Goal: Task Accomplishment & Management: Use online tool/utility

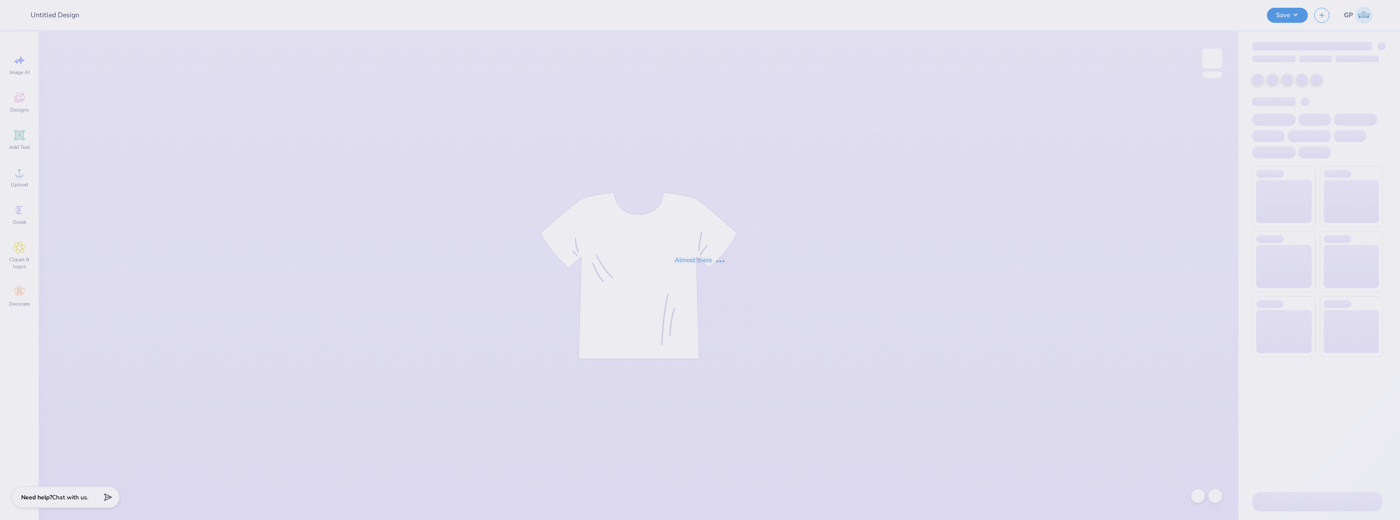
type input "dg sweat set"
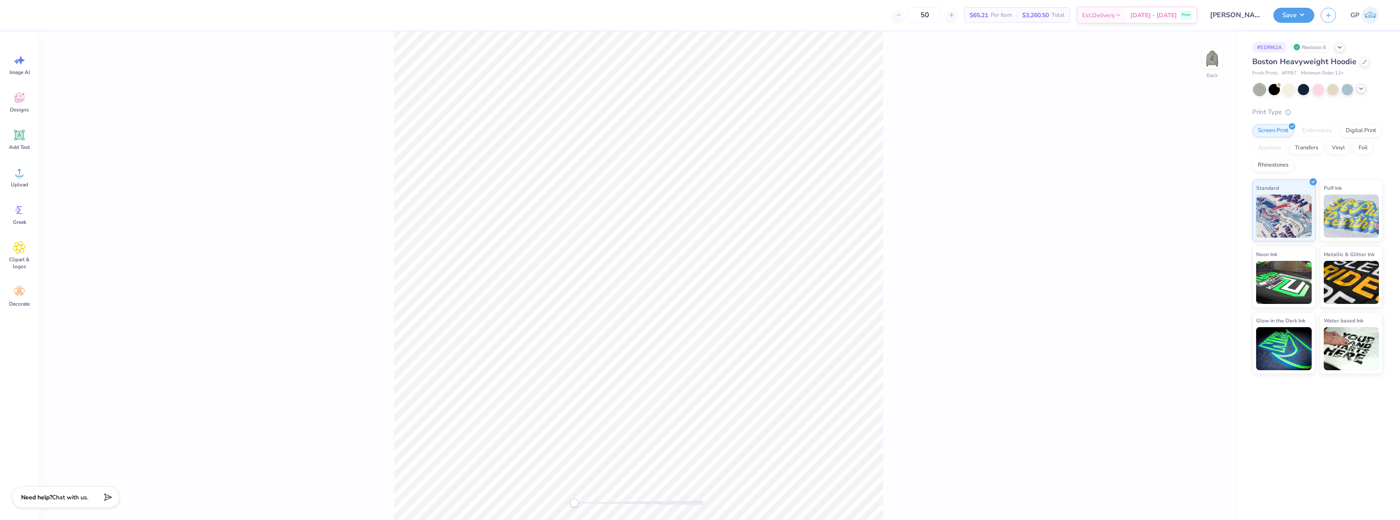
click at [1364, 88] on icon at bounding box center [1361, 88] width 7 height 7
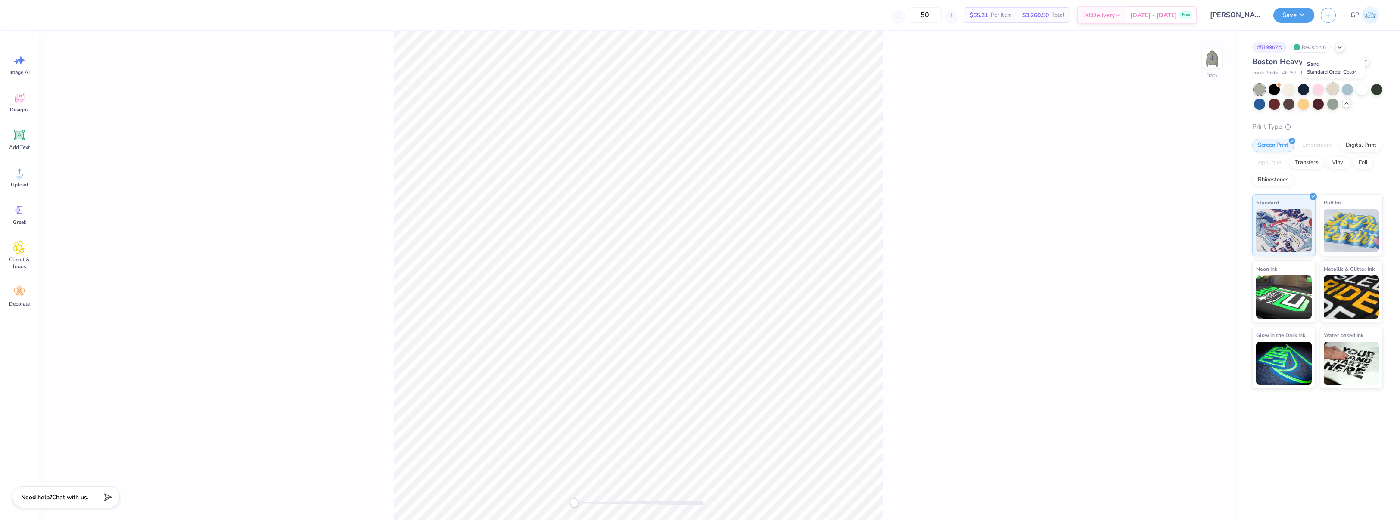
click at [1335, 92] on div at bounding box center [1332, 88] width 11 height 11
click at [1361, 89] on div at bounding box center [1362, 88] width 11 height 11
click at [1331, 93] on div at bounding box center [1332, 88] width 11 height 11
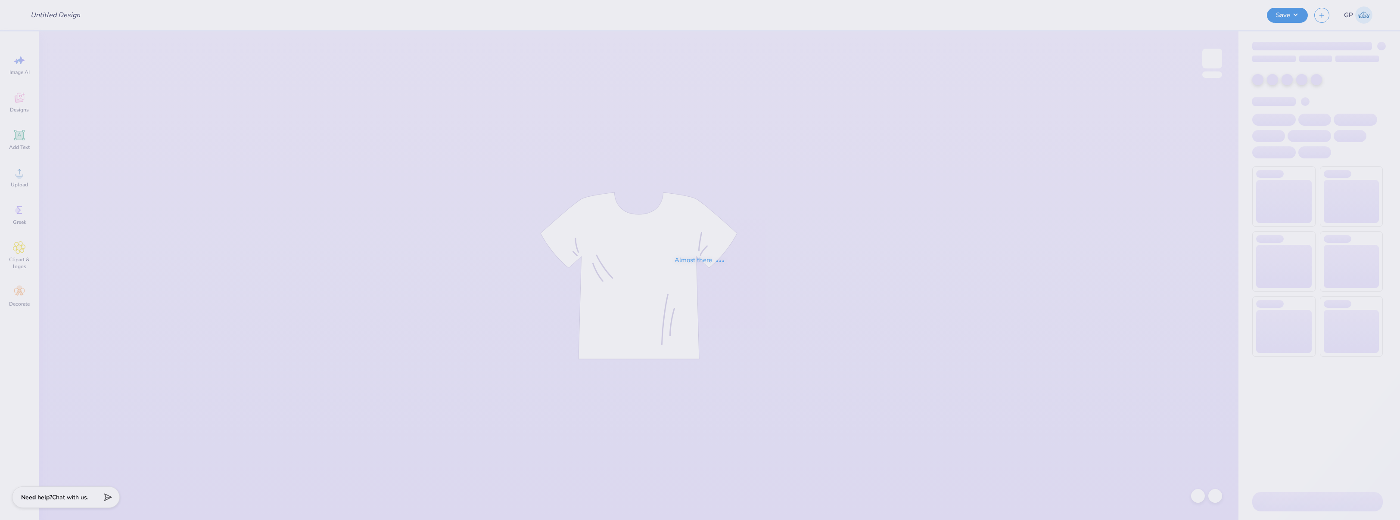
type input "Beta Parent's Weekend"
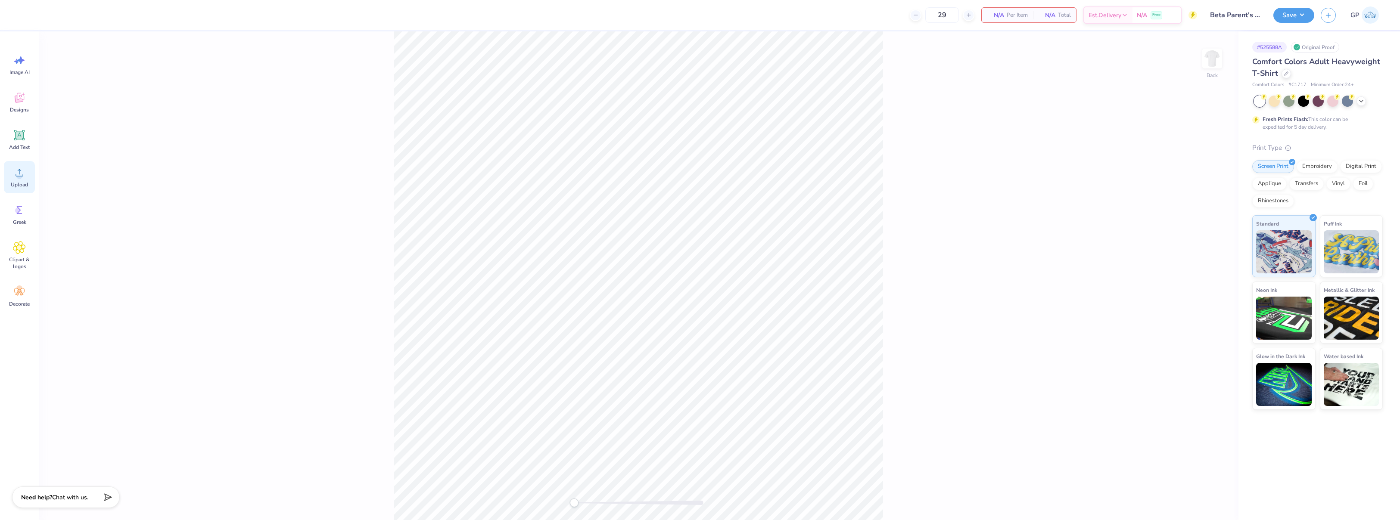
click at [23, 176] on icon at bounding box center [19, 172] width 13 height 13
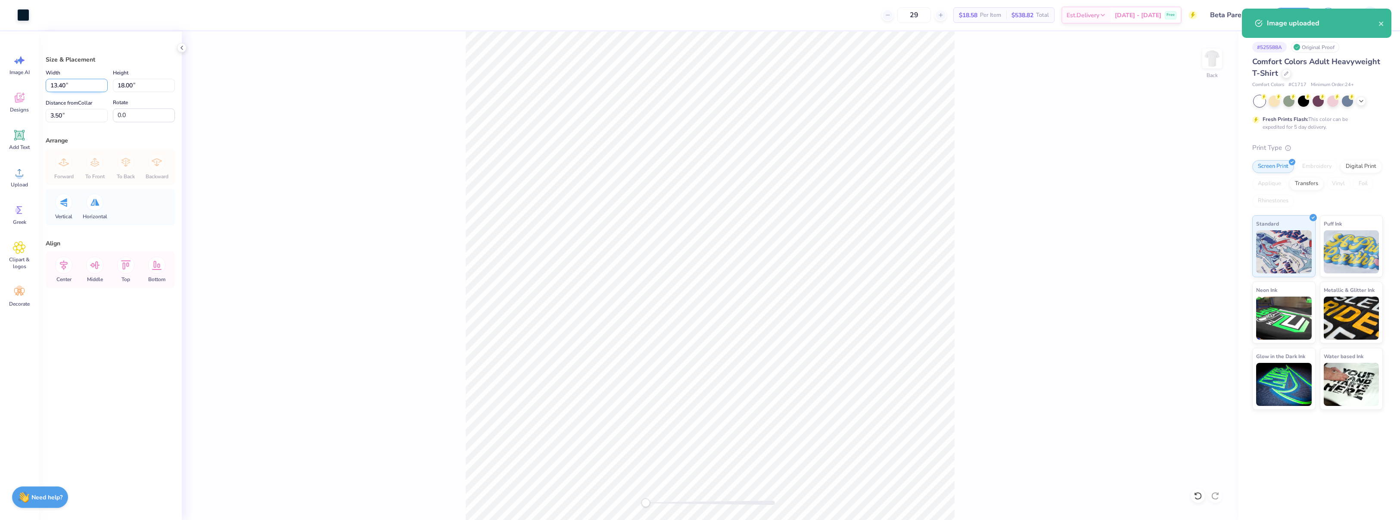
click at [87, 89] on input "13.40" at bounding box center [77, 85] width 62 height 13
type input "3"
click at [151, 87] on input "18.00" at bounding box center [144, 85] width 62 height 13
type input "3.5"
type input "2.61"
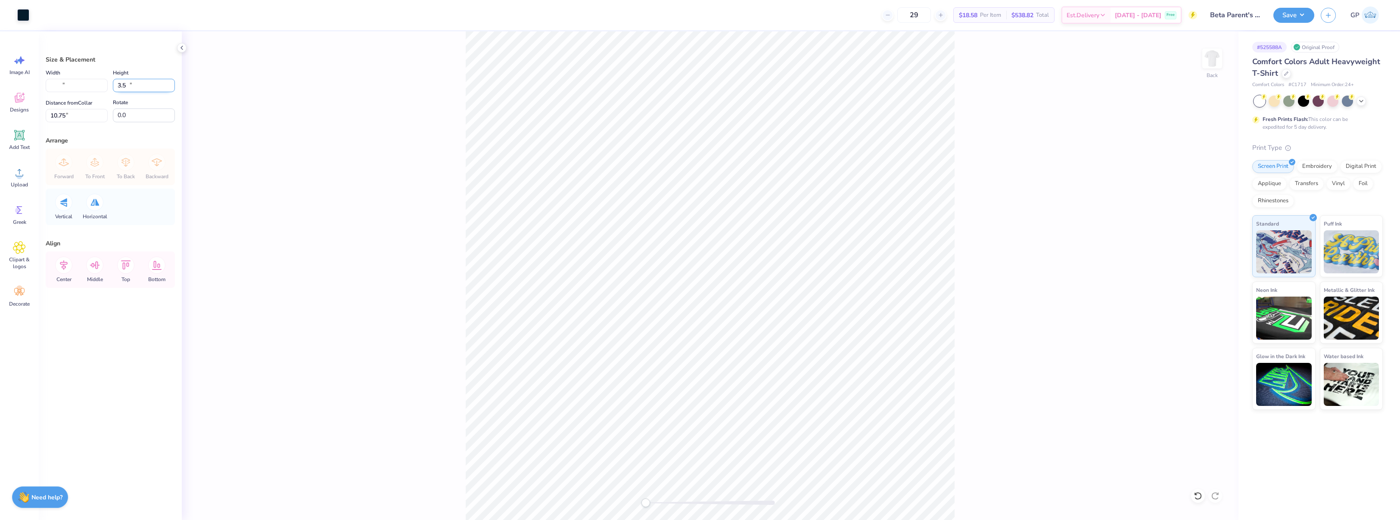
type input "3.50"
type input "10.75"
click at [1211, 73] on div "Back" at bounding box center [1212, 64] width 20 height 31
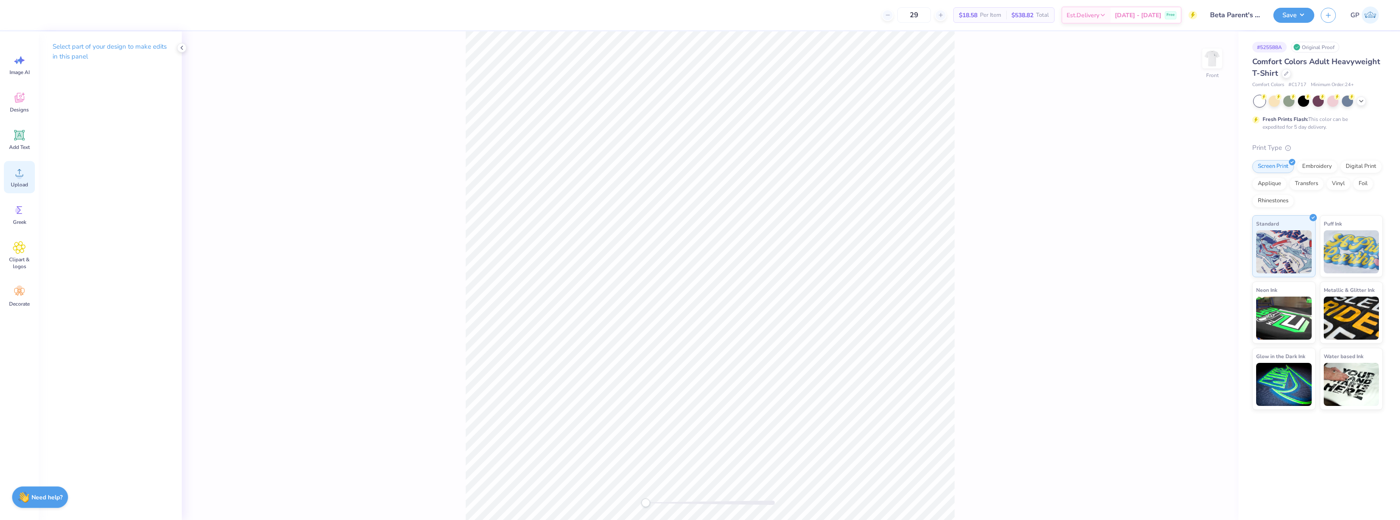
click at [18, 169] on icon at bounding box center [19, 172] width 13 height 13
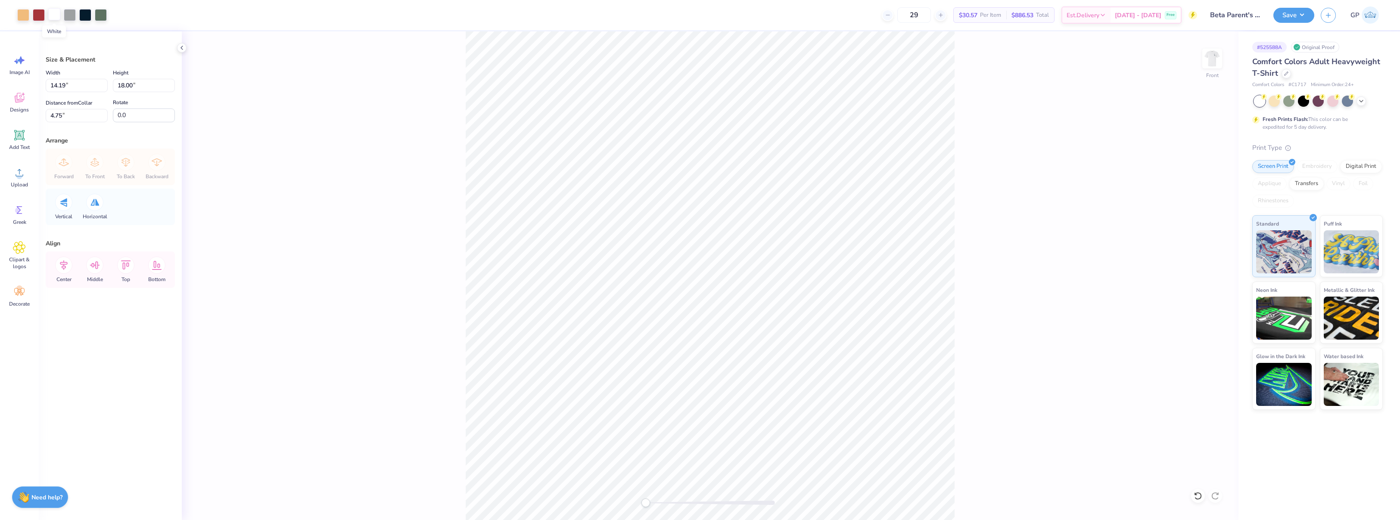
click at [56, 13] on div at bounding box center [54, 14] width 12 height 12
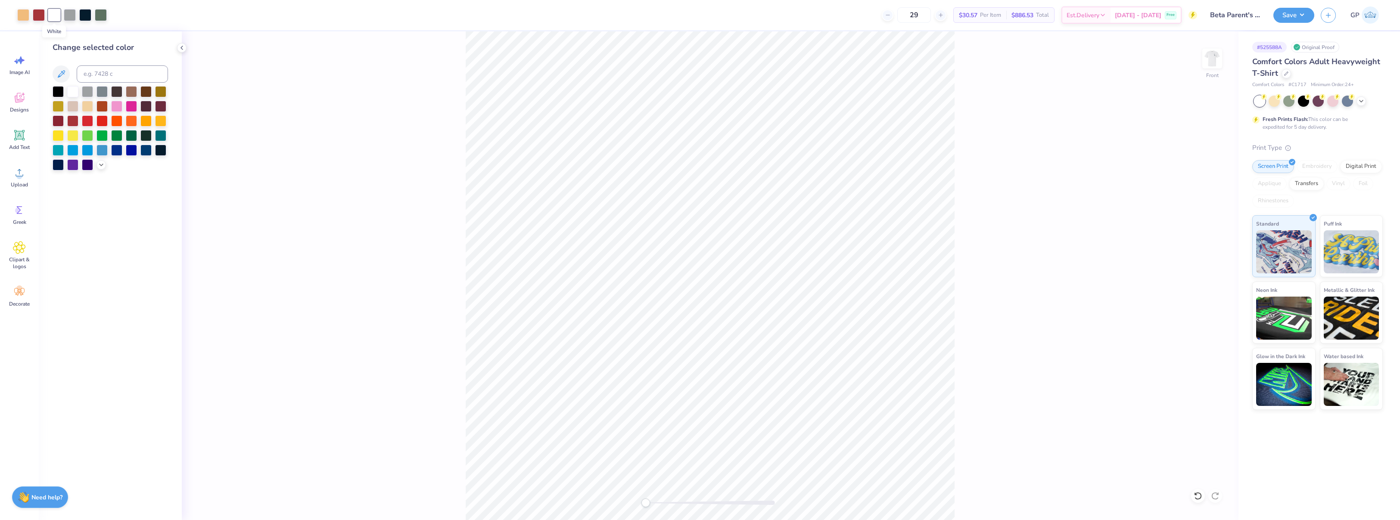
click at [56, 13] on div at bounding box center [54, 15] width 12 height 12
click at [90, 90] on div at bounding box center [87, 90] width 11 height 11
click at [101, 117] on div at bounding box center [102, 120] width 11 height 11
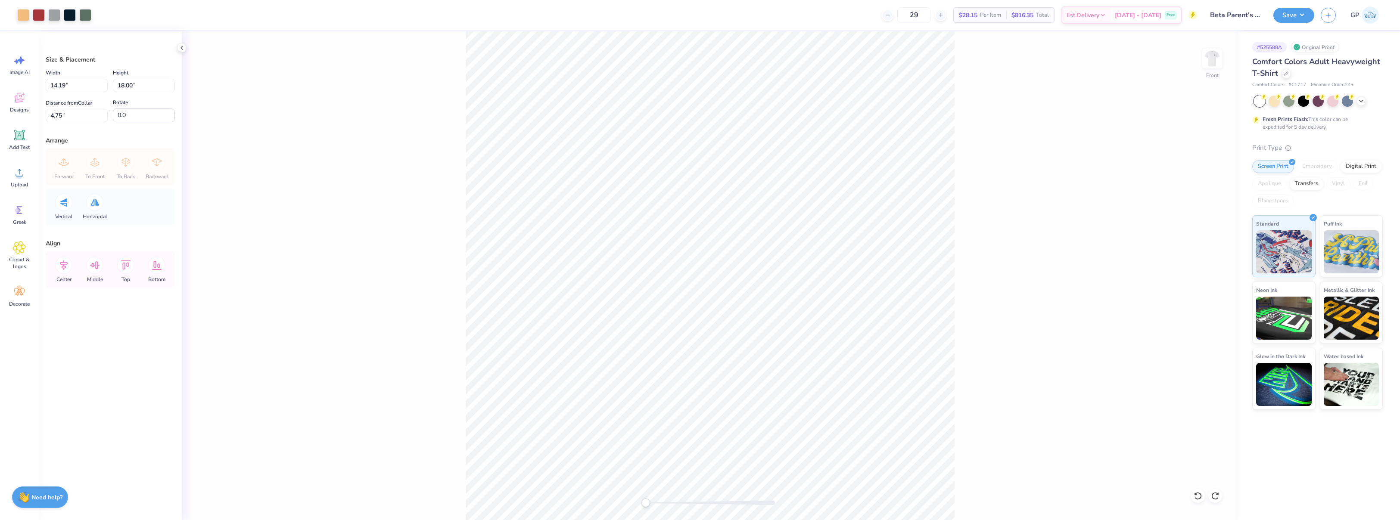
click at [428, 114] on div "Front" at bounding box center [710, 275] width 1057 height 489
click at [762, 362] on div "Front" at bounding box center [710, 275] width 1057 height 489
click at [130, 83] on input "18.00" at bounding box center [144, 85] width 62 height 13
type input "15"
type input "11.82"
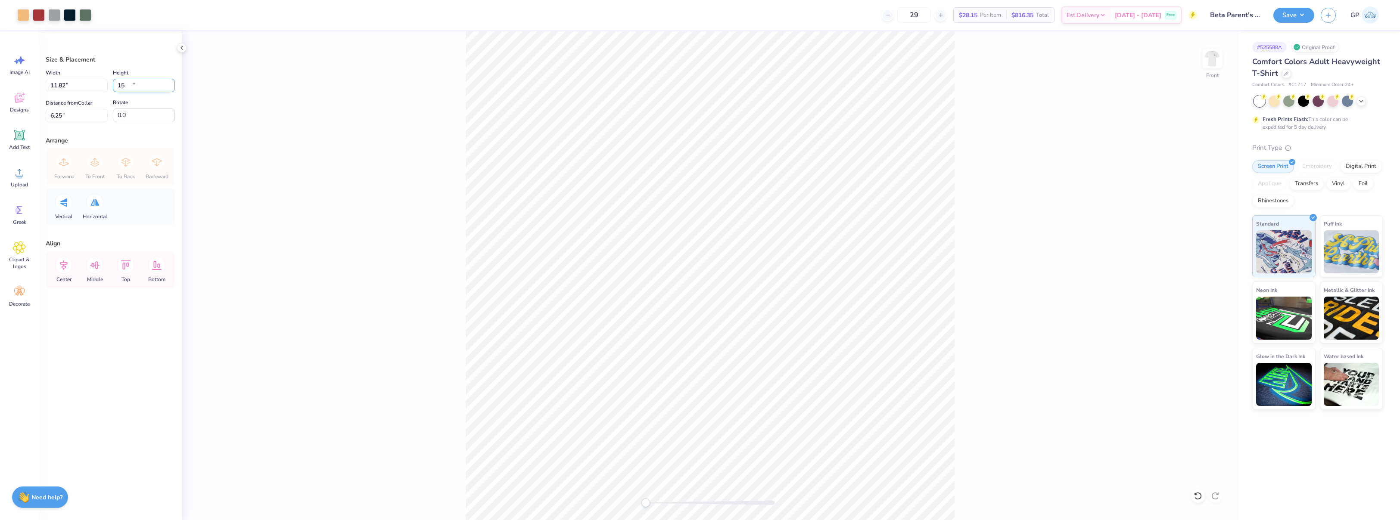
type input "15.00"
click at [136, 112] on input "0.0" at bounding box center [144, 116] width 62 height 14
click at [71, 121] on input "6.25" at bounding box center [77, 115] width 62 height 13
type input "3"
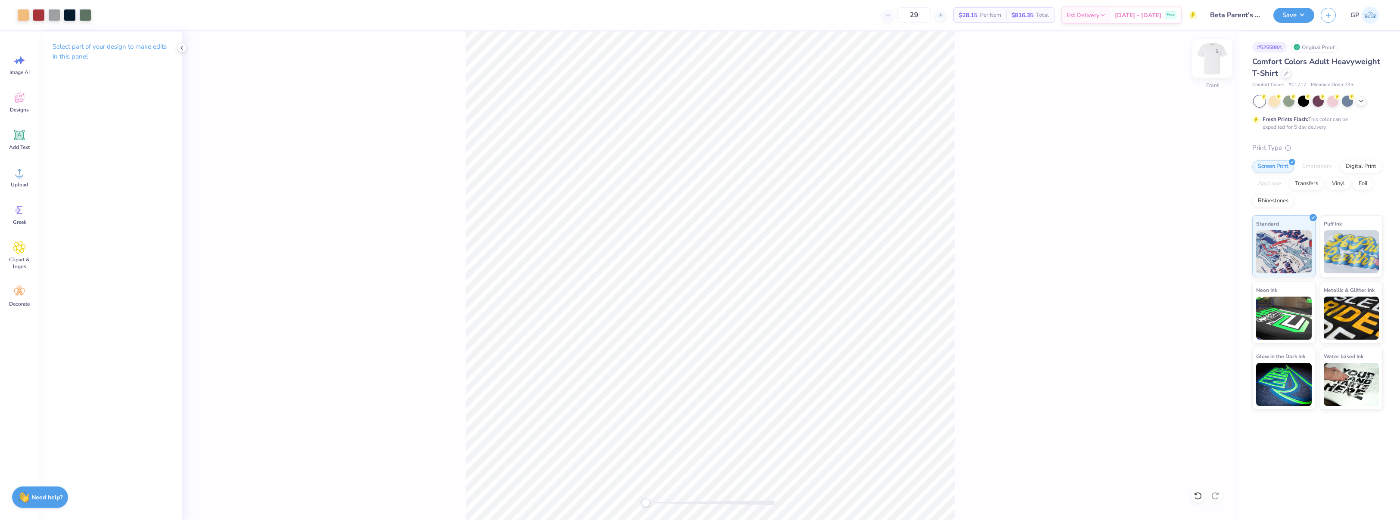
click at [1211, 53] on img at bounding box center [1212, 58] width 34 height 34
click at [14, 248] on icon at bounding box center [19, 247] width 12 height 13
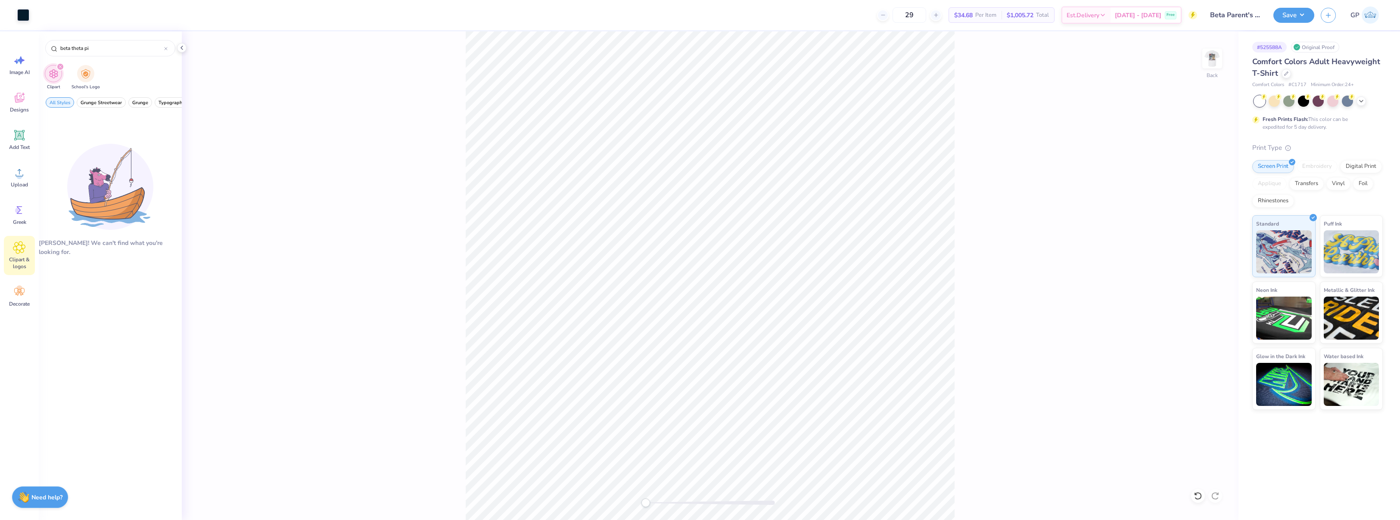
type input "beta theta pi"
click at [20, 96] on icon at bounding box center [19, 97] width 13 height 13
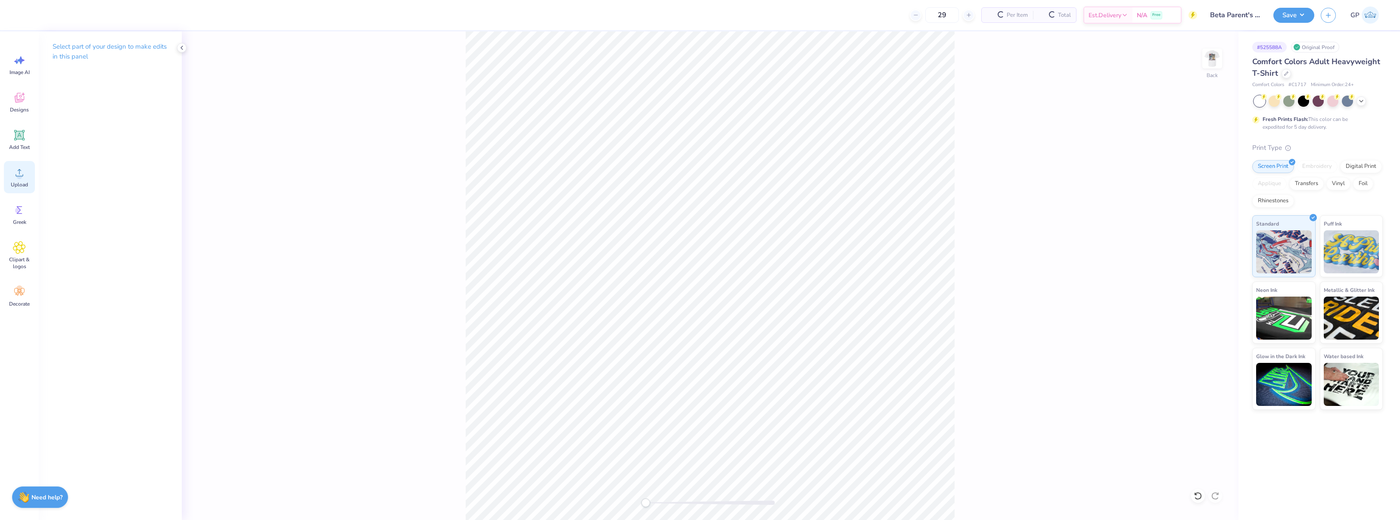
click at [9, 171] on div "Upload" at bounding box center [19, 177] width 31 height 32
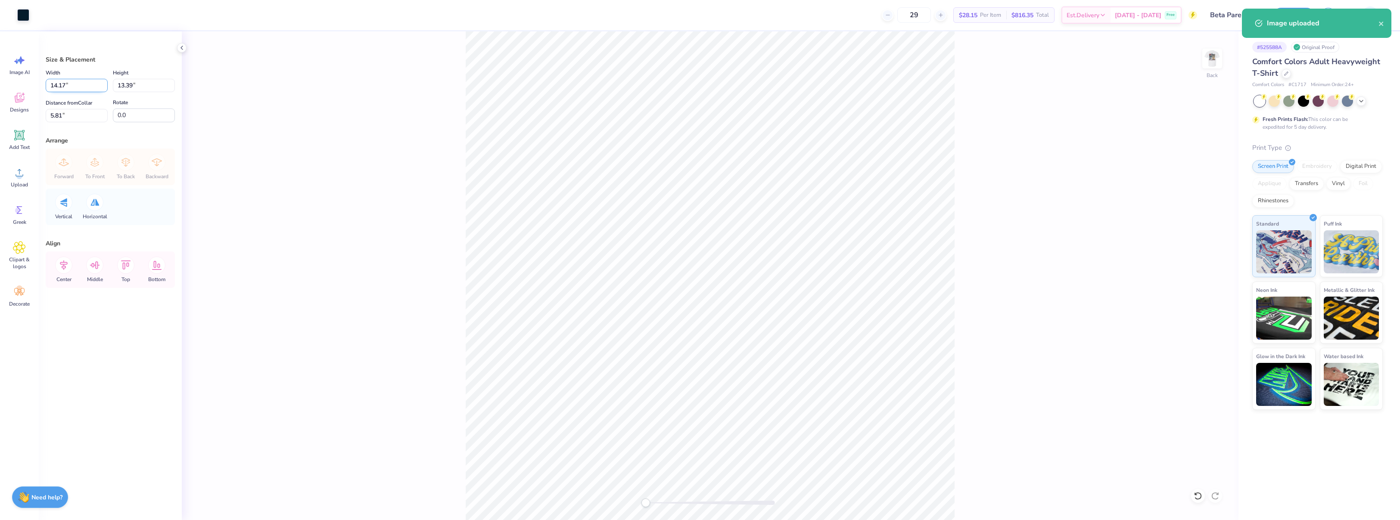
click at [100, 86] on input "14.17" at bounding box center [77, 85] width 62 height 13
type input "4.00"
type input "3.78"
click at [83, 117] on input "10.61" at bounding box center [77, 115] width 62 height 13
type input "3"
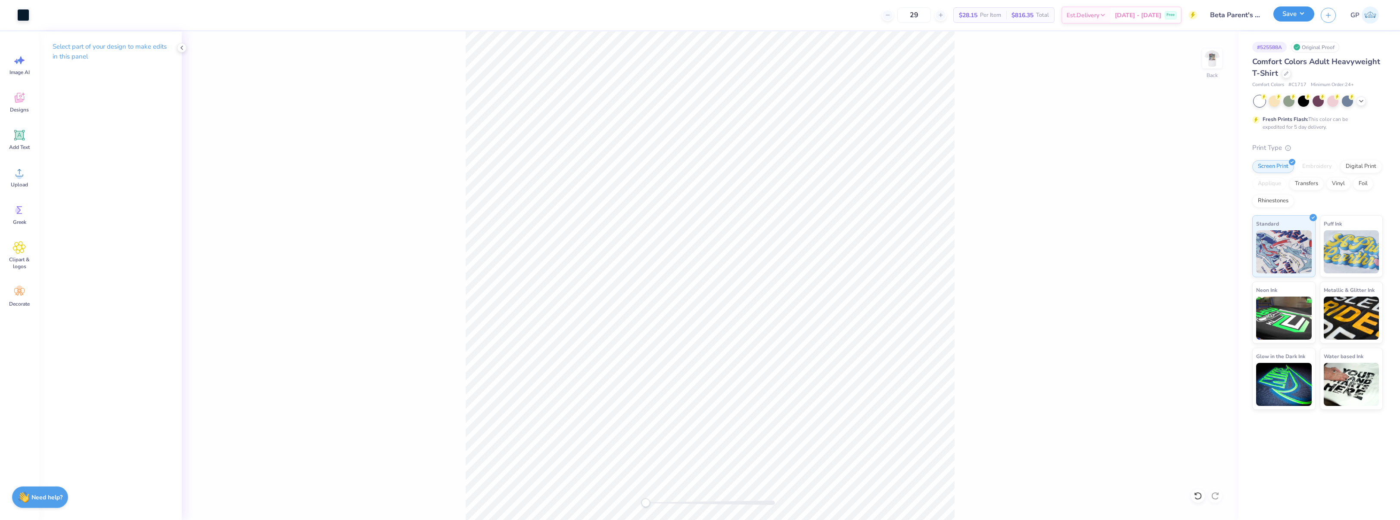
click at [1291, 14] on button "Save" at bounding box center [1294, 13] width 41 height 15
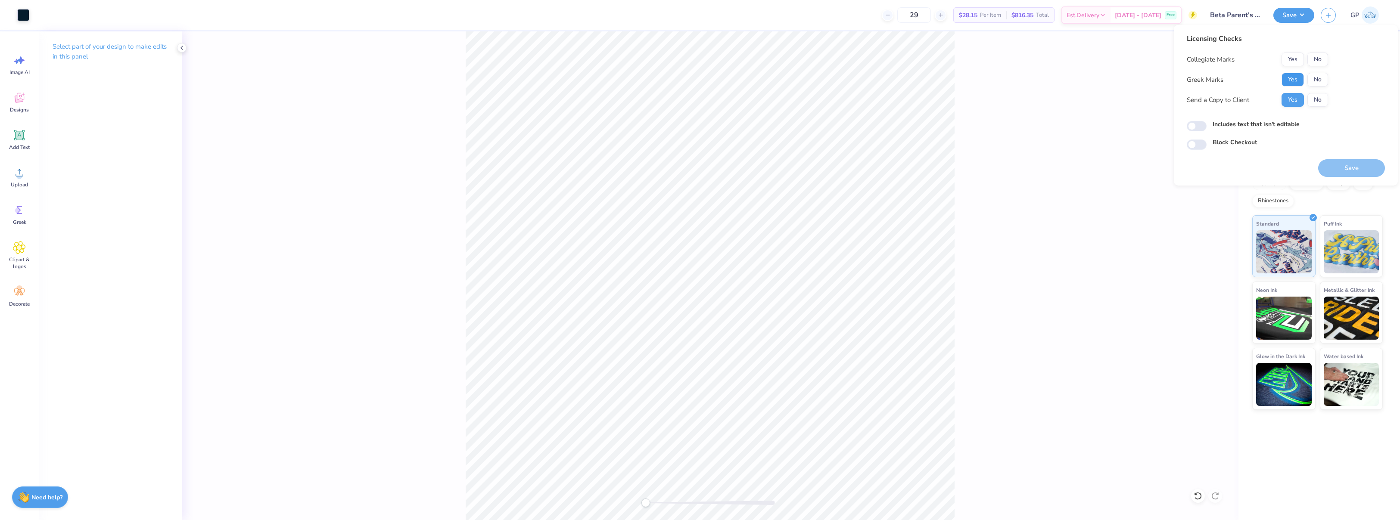
click at [1292, 78] on button "Yes" at bounding box center [1293, 80] width 22 height 14
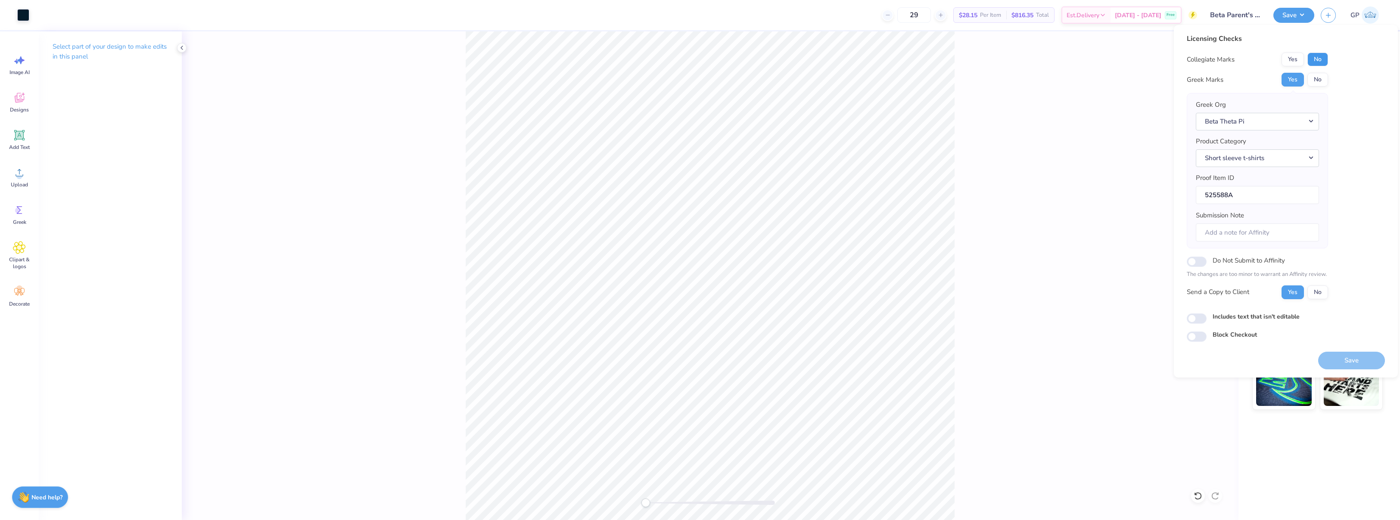
click at [1313, 60] on button "No" at bounding box center [1318, 60] width 21 height 14
click at [1195, 322] on input "Includes text that isn't editable" at bounding box center [1197, 319] width 20 height 10
checkbox input "true"
click at [1327, 358] on button "Save" at bounding box center [1351, 361] width 67 height 18
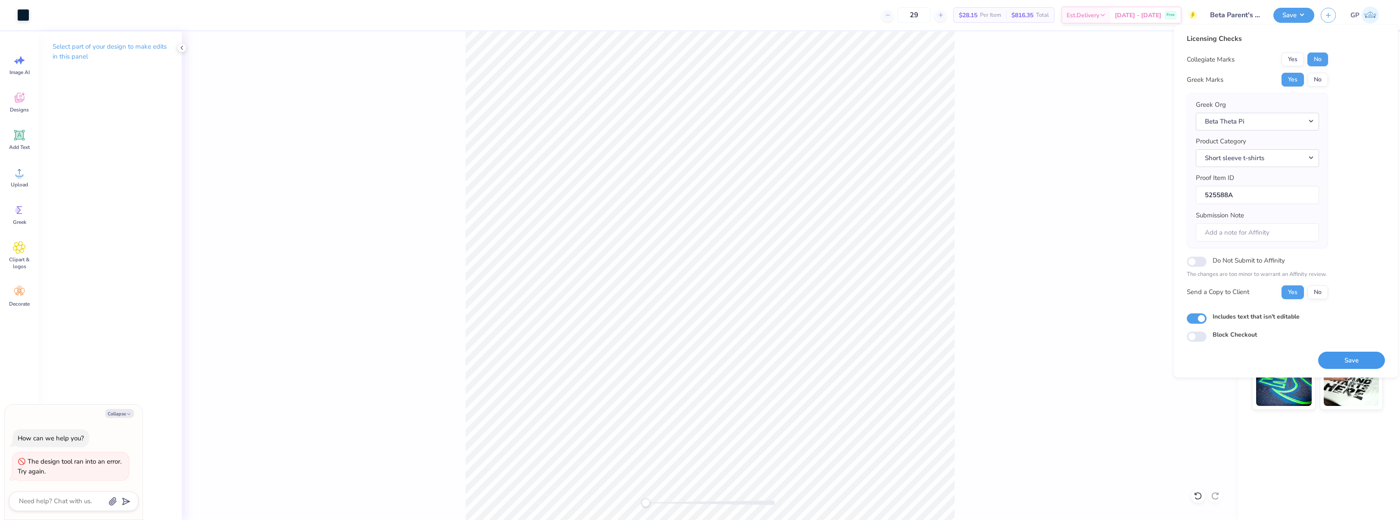
click at [1341, 361] on button "Save" at bounding box center [1351, 361] width 67 height 18
click at [1009, 72] on div "Back" at bounding box center [710, 275] width 1057 height 489
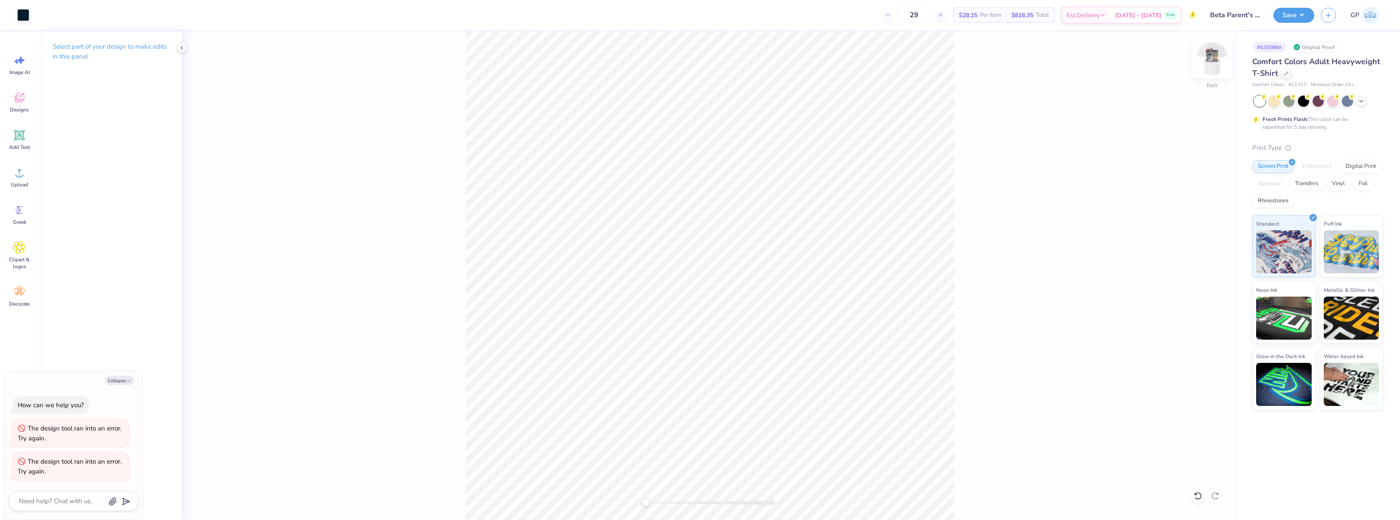
click at [1217, 61] on img at bounding box center [1212, 58] width 34 height 34
click at [21, 182] on span "Upload" at bounding box center [19, 184] width 17 height 7
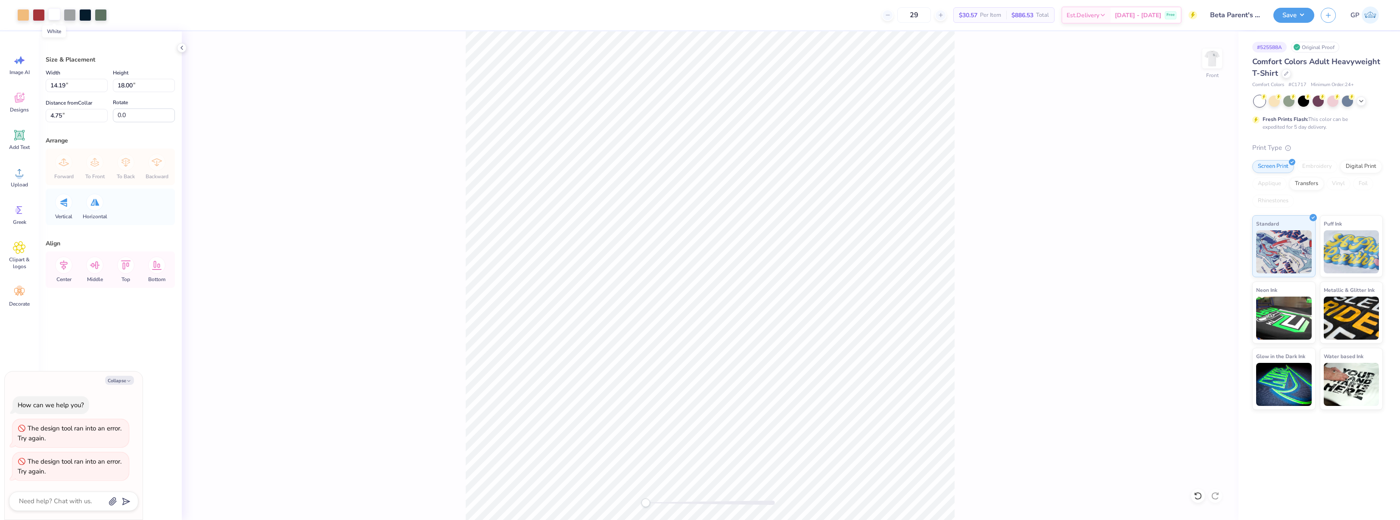
click at [56, 18] on div at bounding box center [54, 14] width 12 height 12
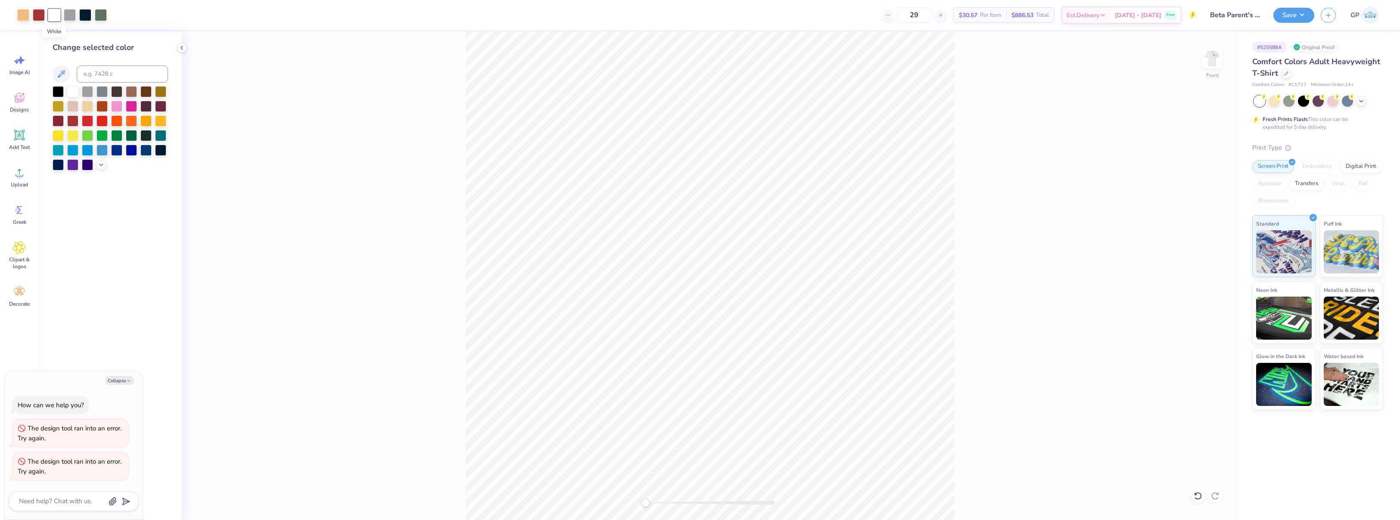
click at [56, 18] on div at bounding box center [54, 15] width 12 height 12
click at [89, 93] on div at bounding box center [87, 90] width 11 height 11
click at [414, 126] on div "Front" at bounding box center [710, 275] width 1057 height 489
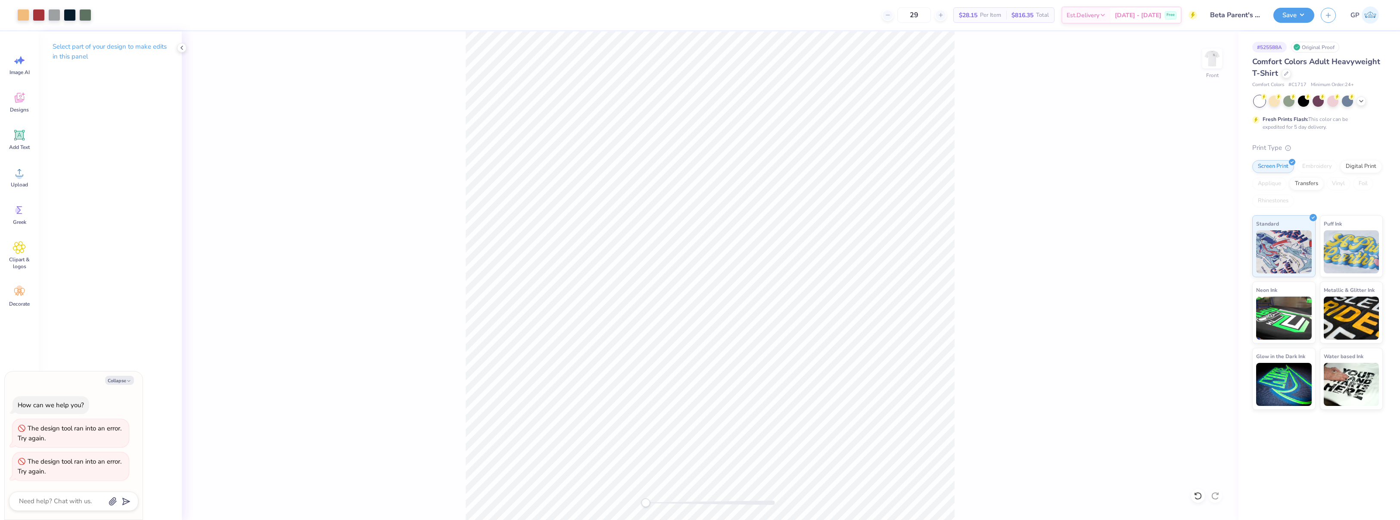
type textarea "x"
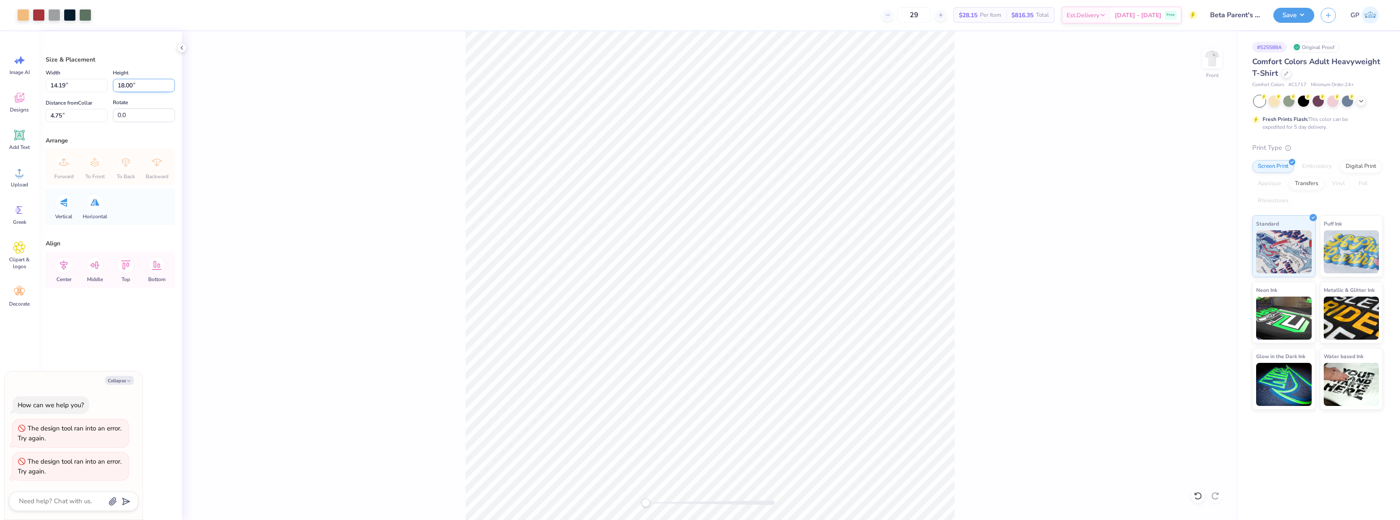
click at [140, 84] on input "18.00" at bounding box center [144, 85] width 62 height 13
type input "15"
type textarea "x"
type input "11.82"
type input "15.00"
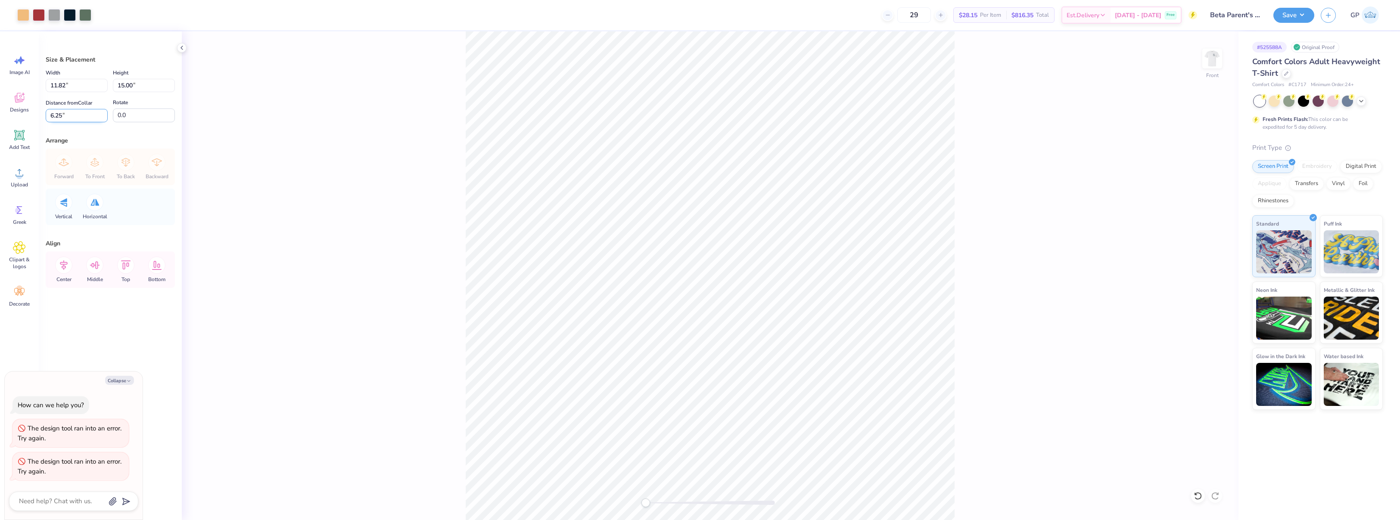
click at [80, 116] on input "6.25" at bounding box center [77, 115] width 62 height 13
type input "3"
click at [442, 136] on div "Front" at bounding box center [710, 275] width 1057 height 489
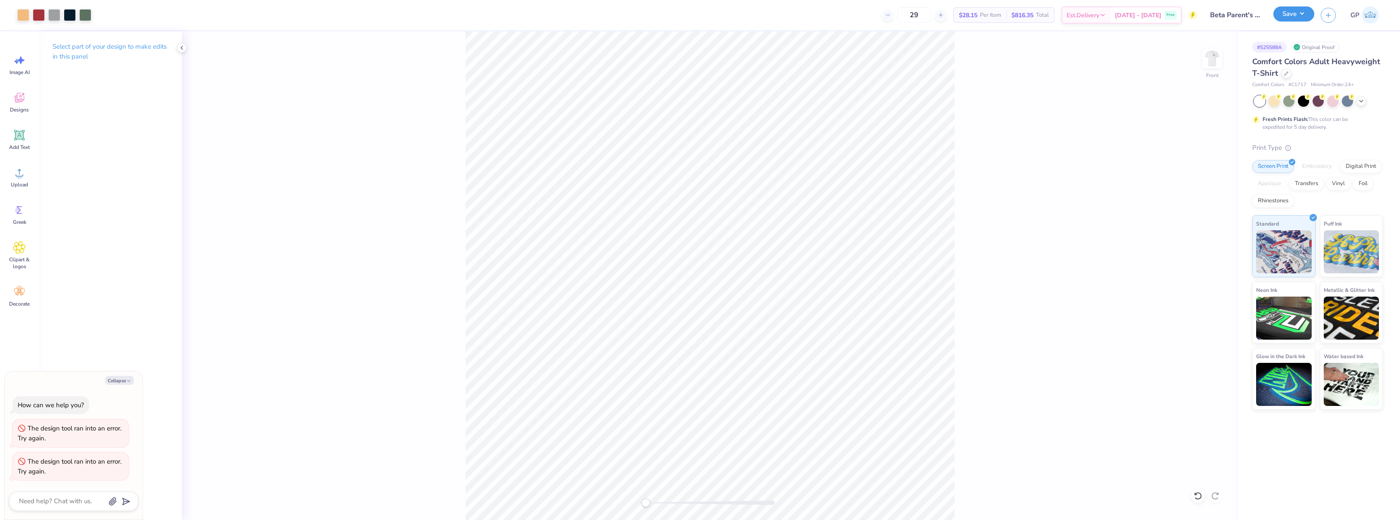
click at [1282, 15] on button "Save" at bounding box center [1294, 13] width 41 height 15
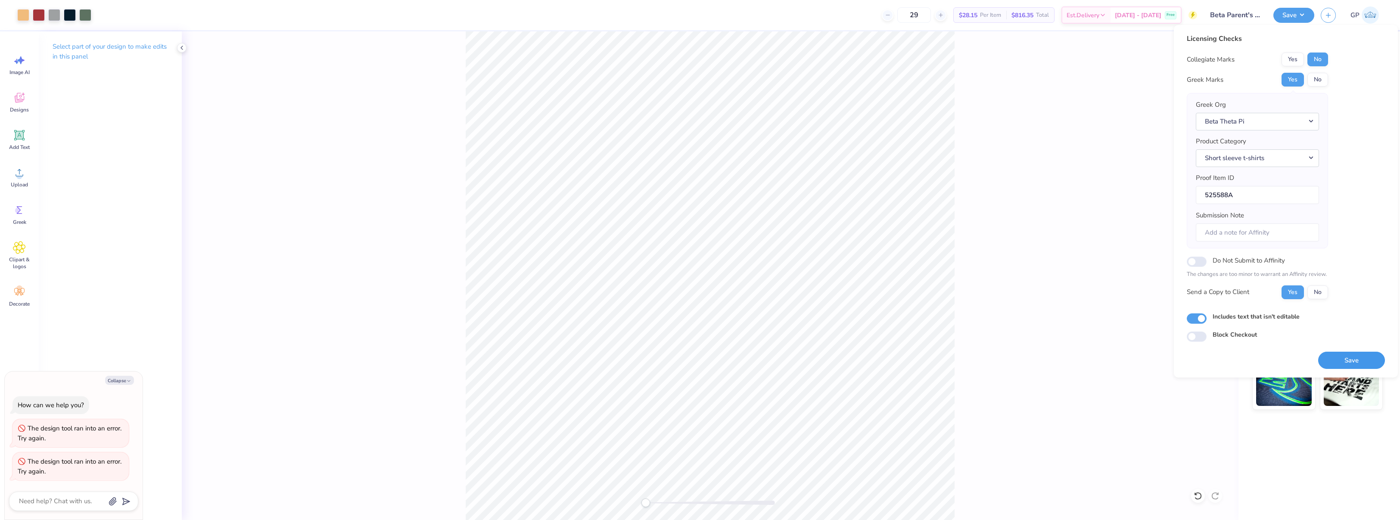
click at [1348, 354] on button "Save" at bounding box center [1351, 361] width 67 height 18
type textarea "x"
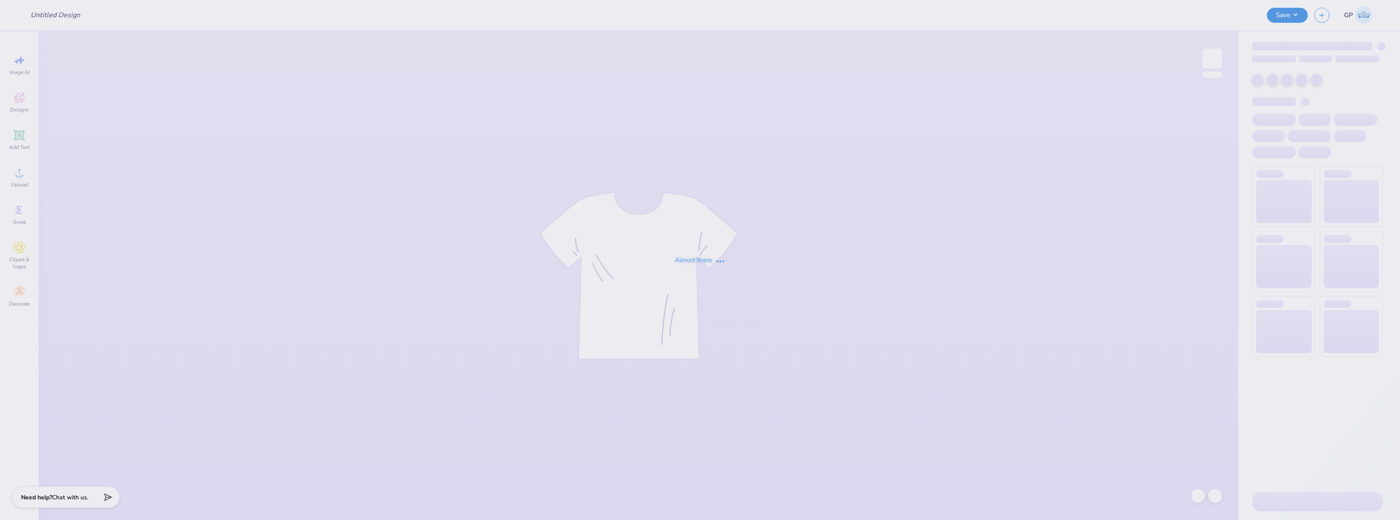
type input "DZ Philo tee"
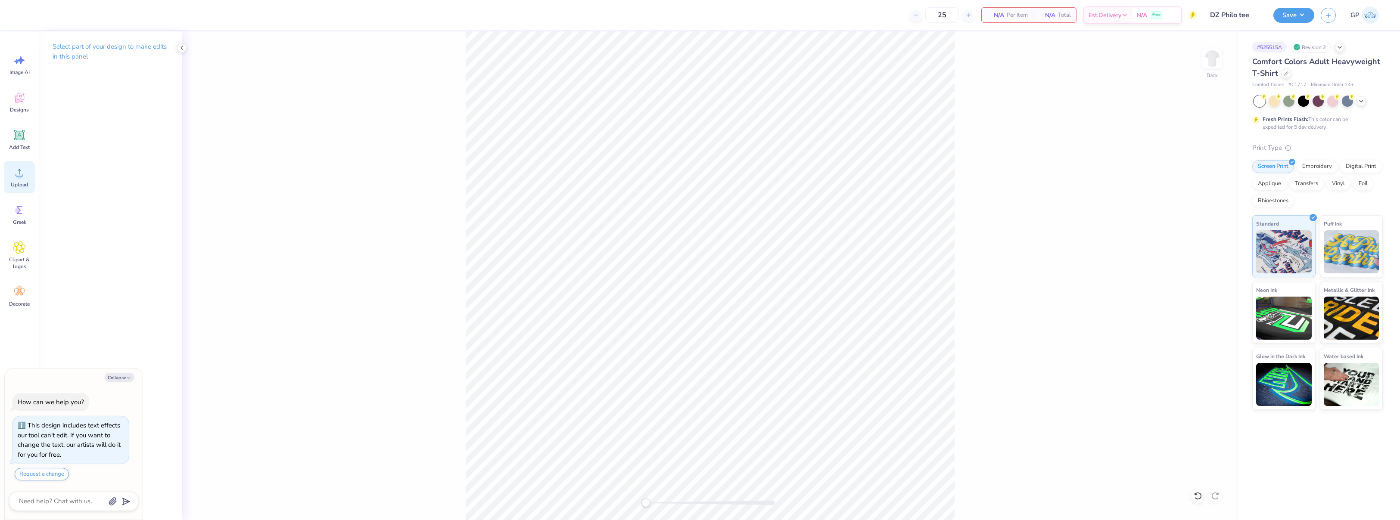
click at [19, 180] on div "Upload" at bounding box center [19, 177] width 31 height 32
type textarea "x"
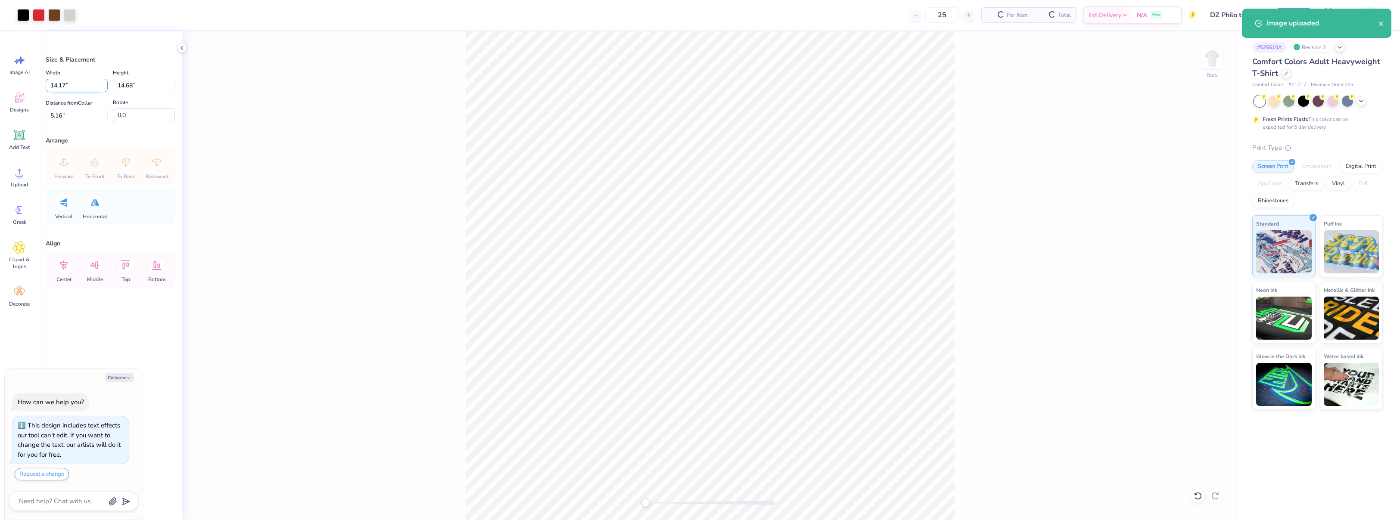
click at [81, 86] on input "14.17" at bounding box center [77, 85] width 62 height 13
type input "1"
type textarea "x"
type input "10"
type textarea "x"
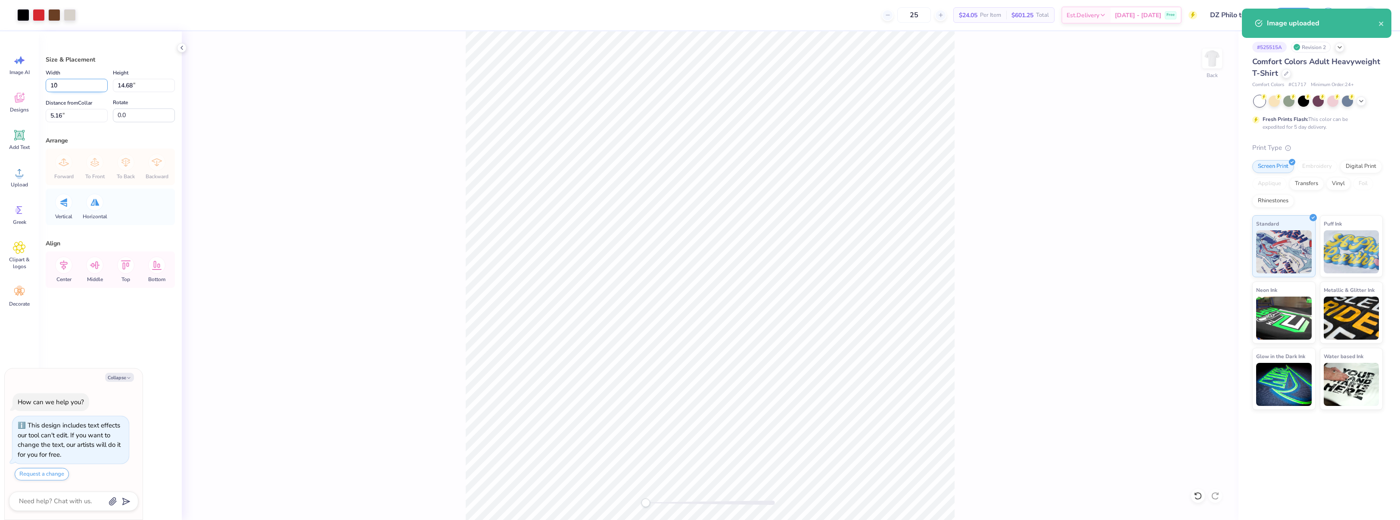
type input "10.00"
type input "10.36"
click at [70, 111] on input "7.32" at bounding box center [77, 115] width 62 height 13
type input "3"
click at [1292, 15] on button "Save" at bounding box center [1294, 13] width 41 height 15
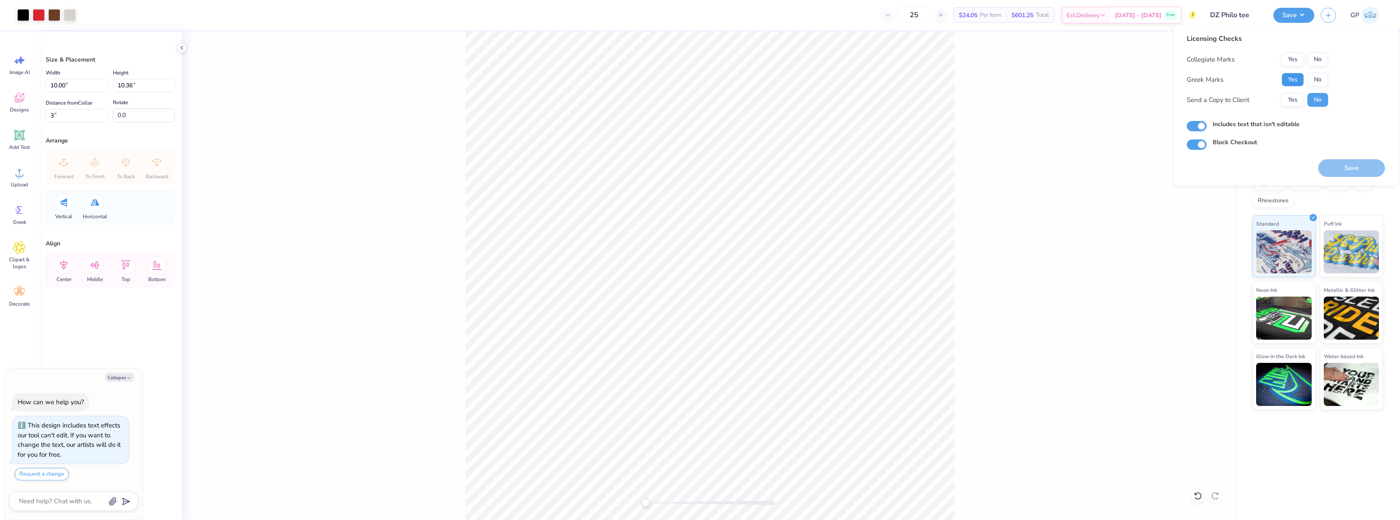
click at [1290, 78] on button "Yes" at bounding box center [1293, 80] width 22 height 14
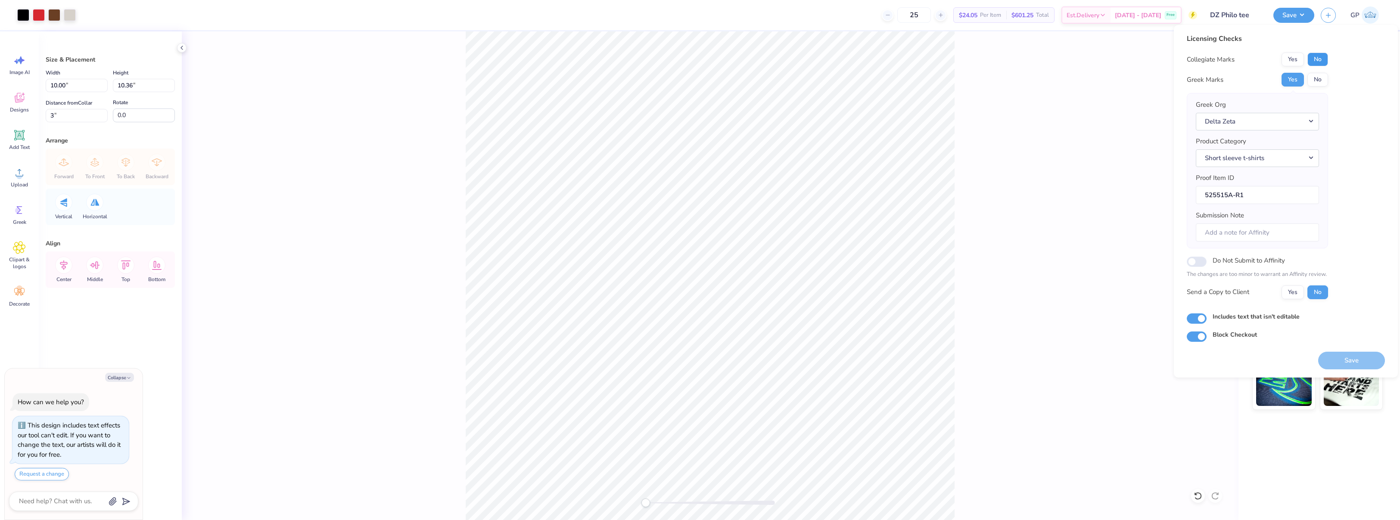
click at [1317, 59] on button "No" at bounding box center [1318, 60] width 21 height 14
click at [1351, 361] on button "Save" at bounding box center [1351, 361] width 67 height 18
type textarea "x"
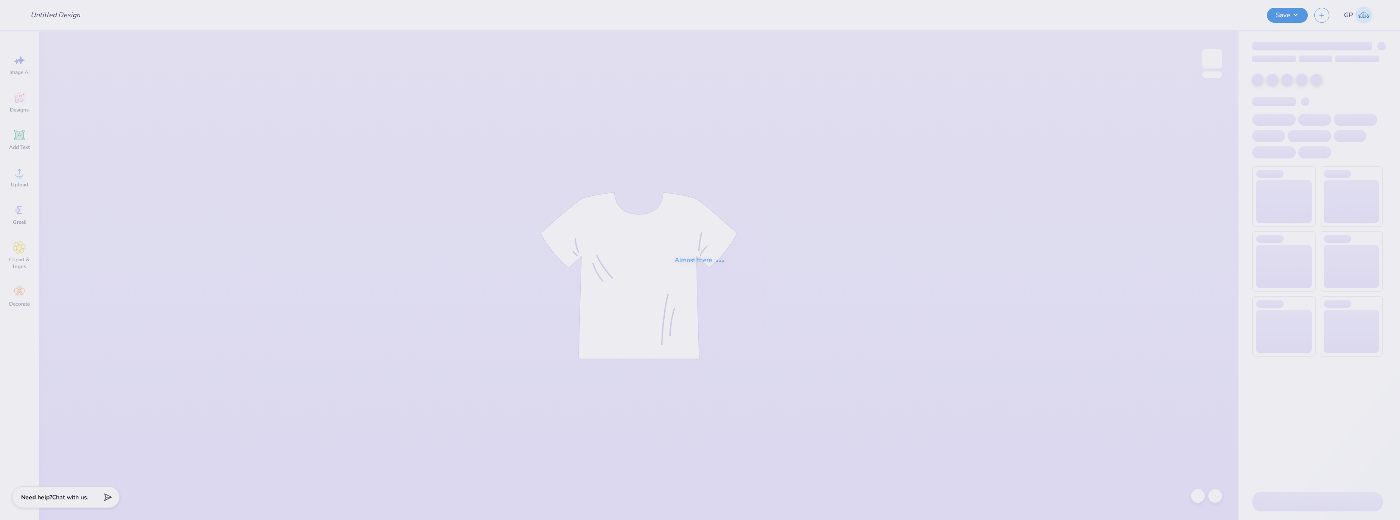
type input "cap designs"
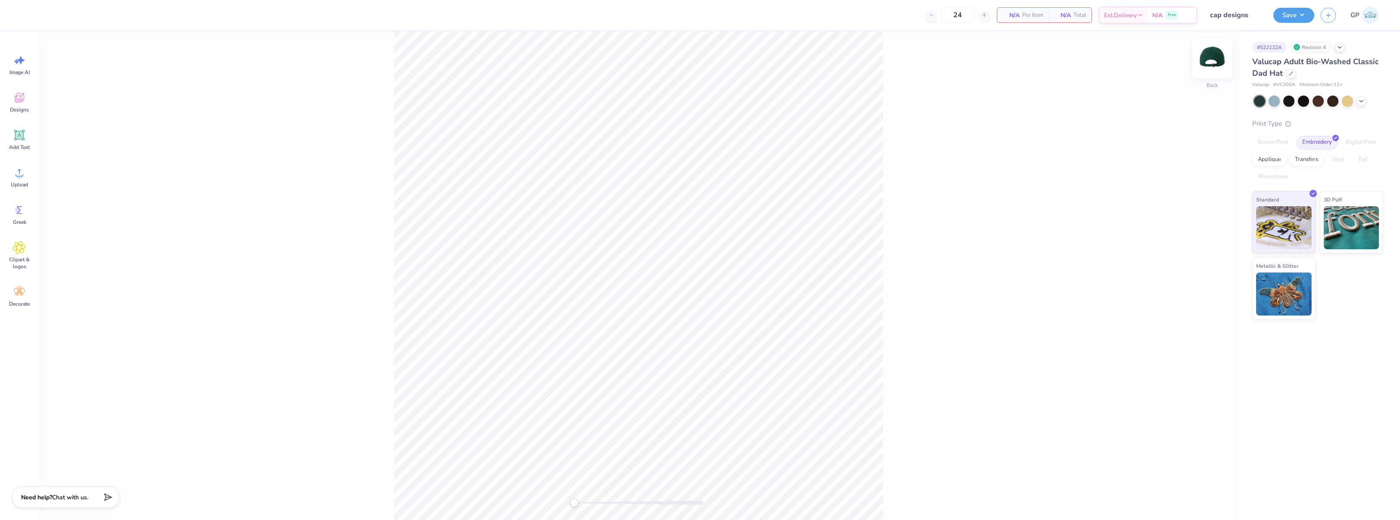
click at [1213, 63] on img at bounding box center [1212, 58] width 34 height 34
click at [1213, 63] on img at bounding box center [1212, 58] width 17 height 17
click at [1211, 59] on img at bounding box center [1212, 58] width 34 height 34
click at [18, 175] on circle at bounding box center [19, 176] width 6 height 6
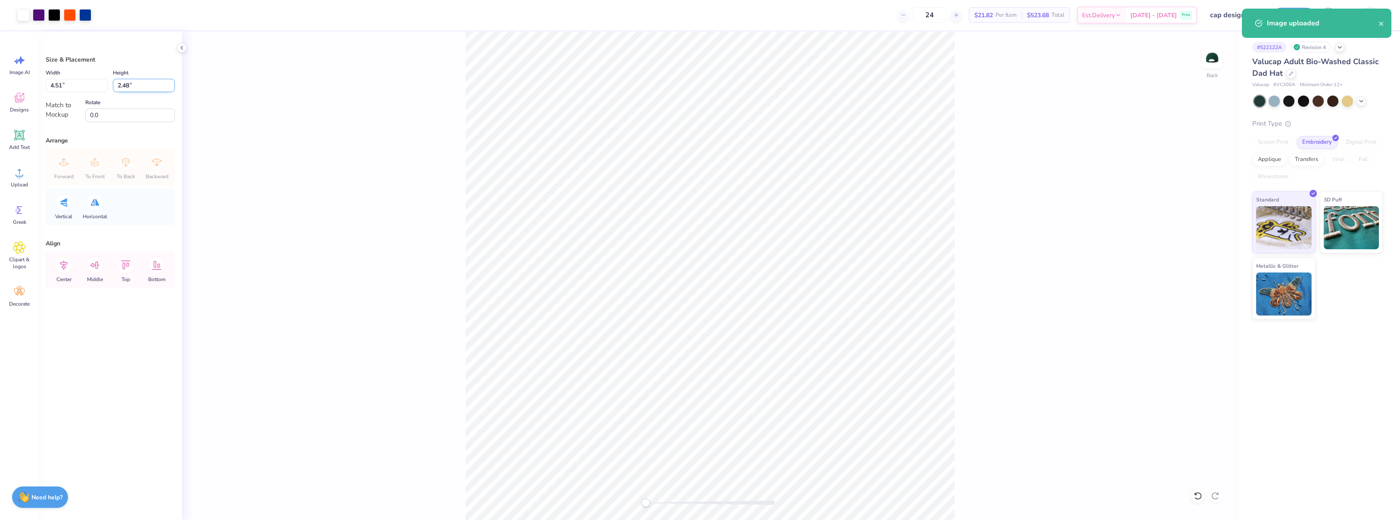
drag, startPoint x: 127, startPoint y: 87, endPoint x: 132, endPoint y: 88, distance: 5.3
click at [127, 87] on input "2.48" at bounding box center [144, 85] width 62 height 13
type input "2.5"
type input "4.54"
type input "2.50"
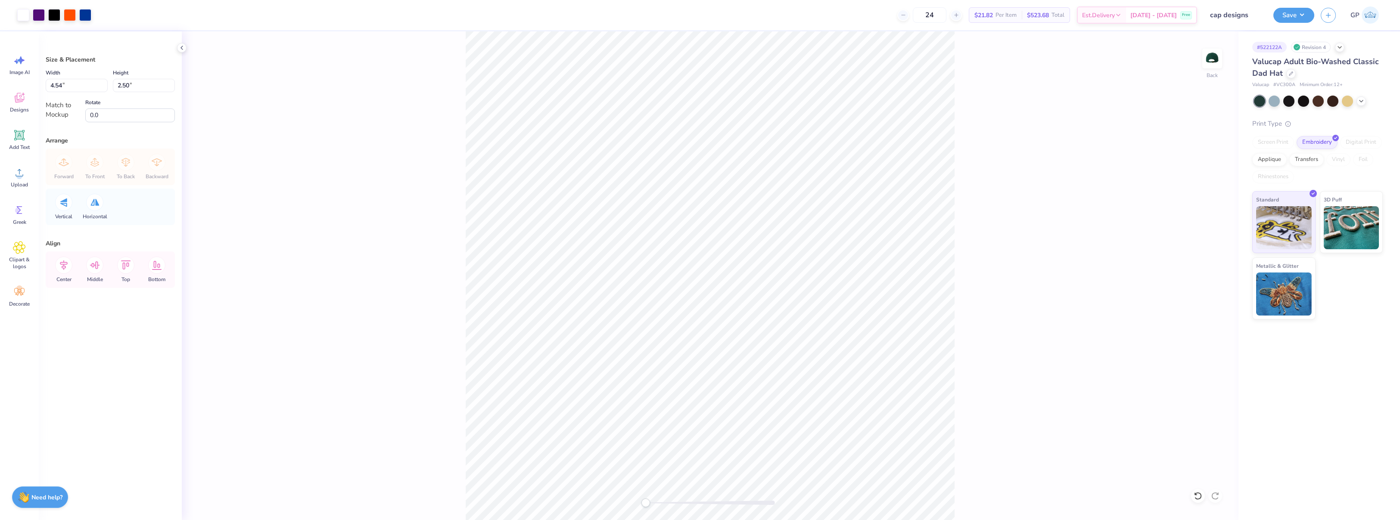
click at [376, 258] on div "Back" at bounding box center [710, 275] width 1057 height 489
click at [1205, 58] on img at bounding box center [1212, 58] width 34 height 34
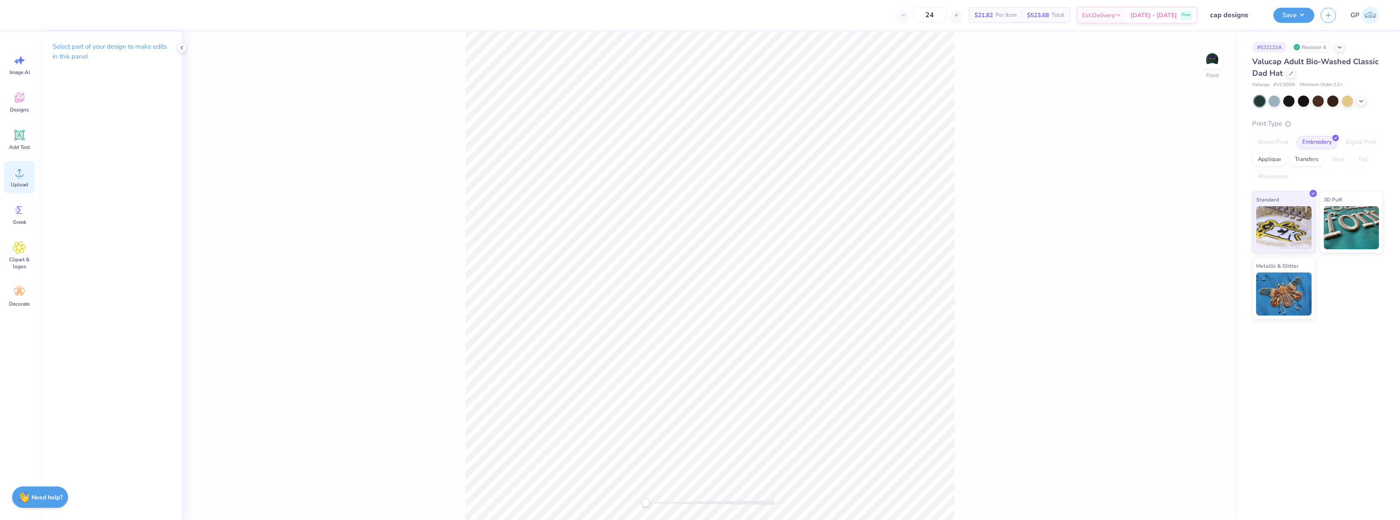
click at [23, 179] on icon at bounding box center [19, 172] width 13 height 13
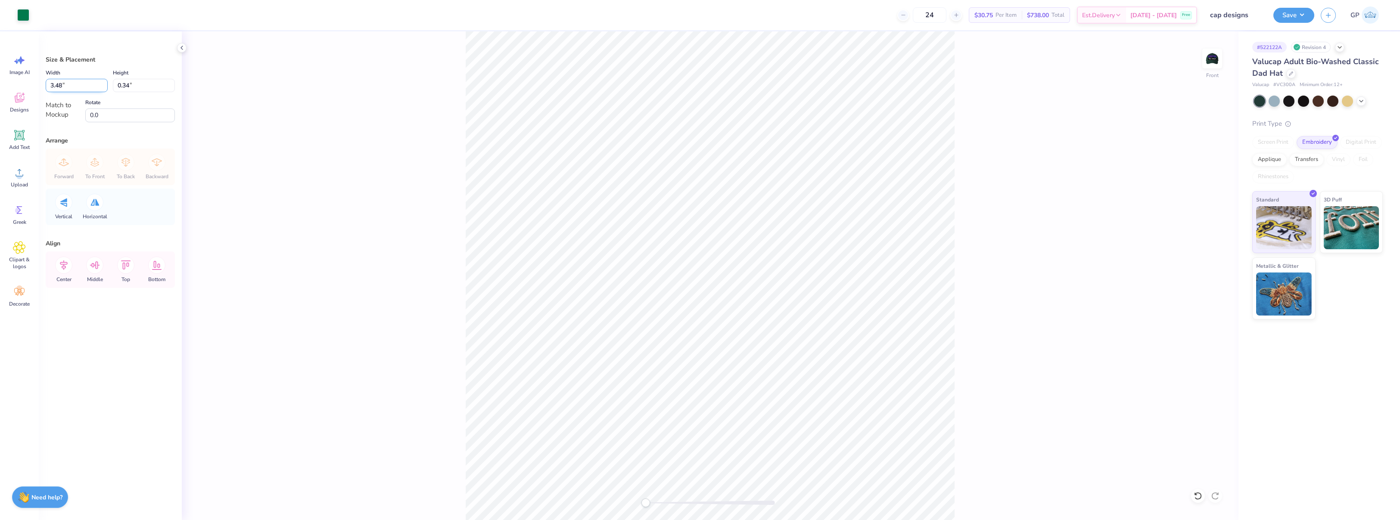
click at [71, 87] on input "3.48" at bounding box center [77, 85] width 62 height 13
type input "3.49"
click at [336, 227] on div "Front" at bounding box center [710, 275] width 1057 height 489
click at [987, 345] on div "Front" at bounding box center [710, 275] width 1057 height 489
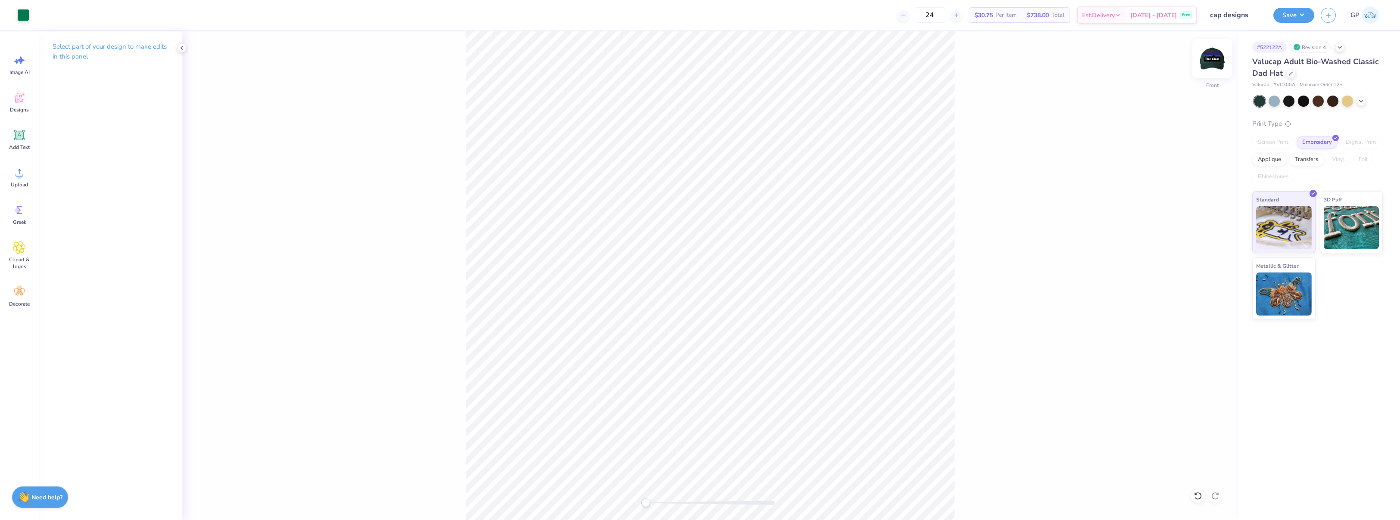
click at [1216, 65] on img at bounding box center [1212, 58] width 34 height 34
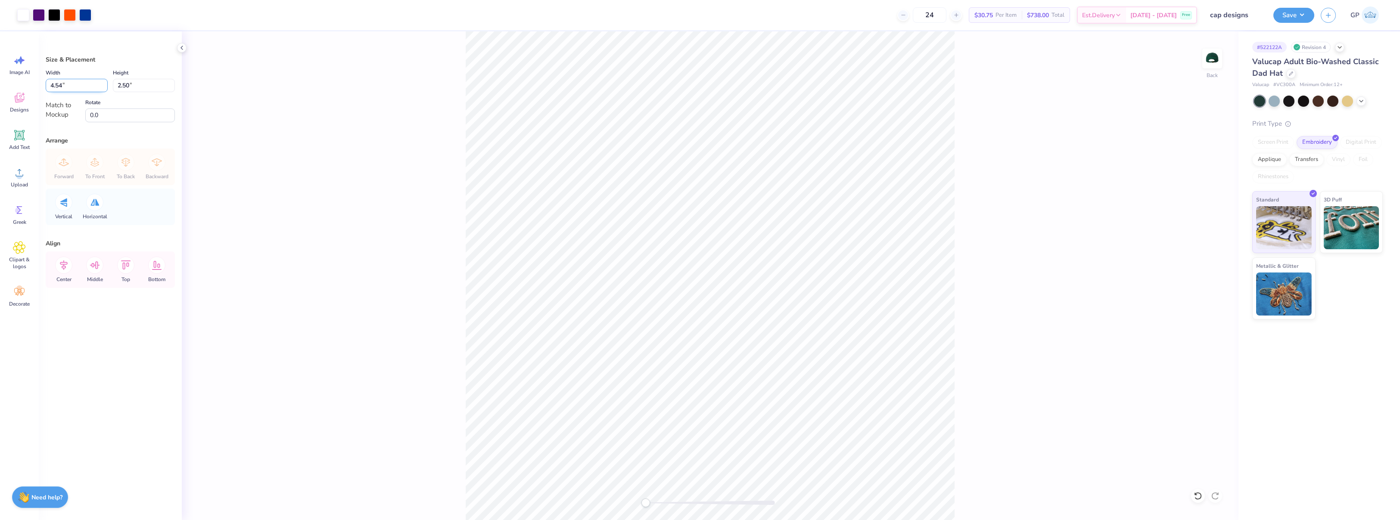
click at [91, 85] on input "4.54" at bounding box center [77, 85] width 62 height 13
type input "4.50"
type input "2.48"
click at [220, 122] on div "Back" at bounding box center [710, 275] width 1057 height 489
click at [893, 356] on div "Back" at bounding box center [710, 275] width 1057 height 489
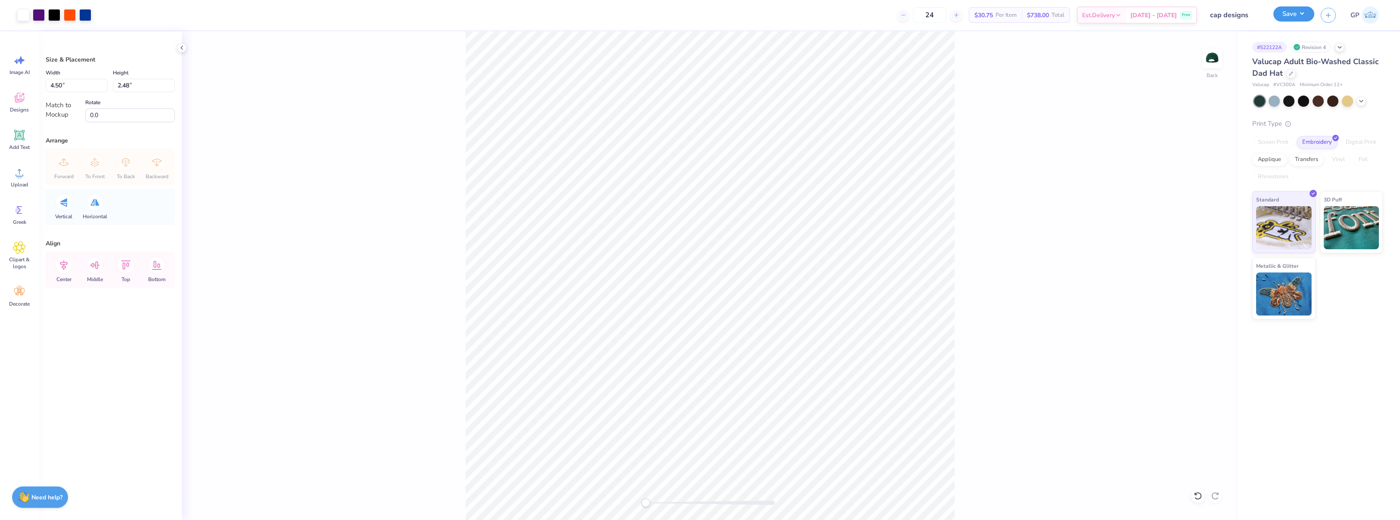
click at [1286, 17] on button "Save" at bounding box center [1294, 13] width 41 height 15
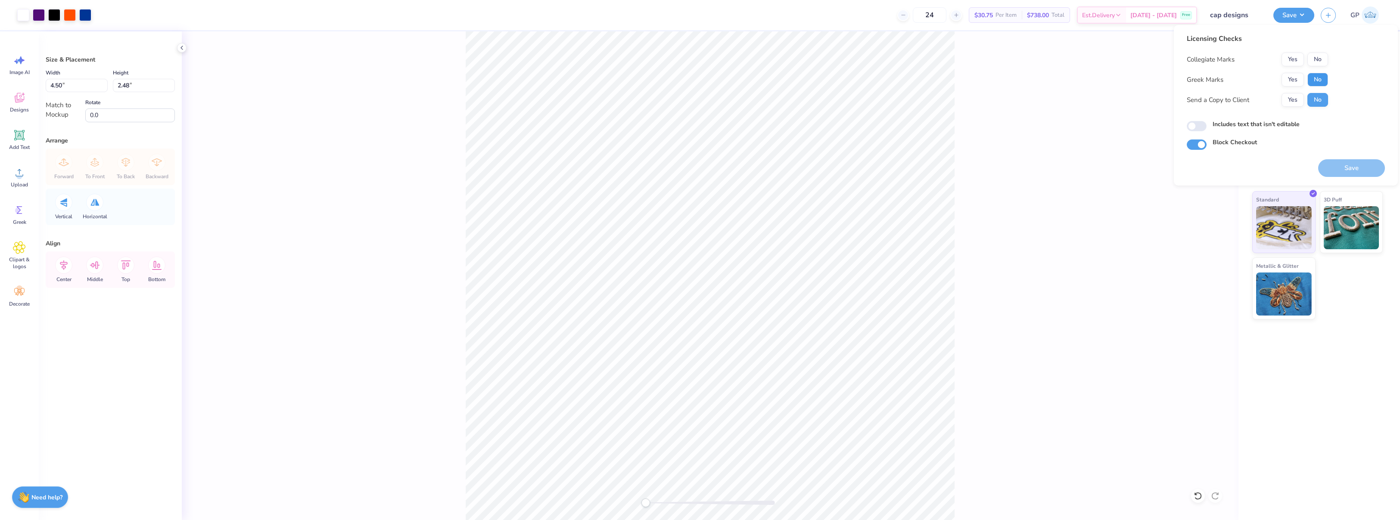
click at [1315, 76] on button "No" at bounding box center [1318, 80] width 21 height 14
click at [1318, 60] on button "No" at bounding box center [1318, 60] width 21 height 14
click at [1347, 165] on button "Save" at bounding box center [1351, 168] width 67 height 18
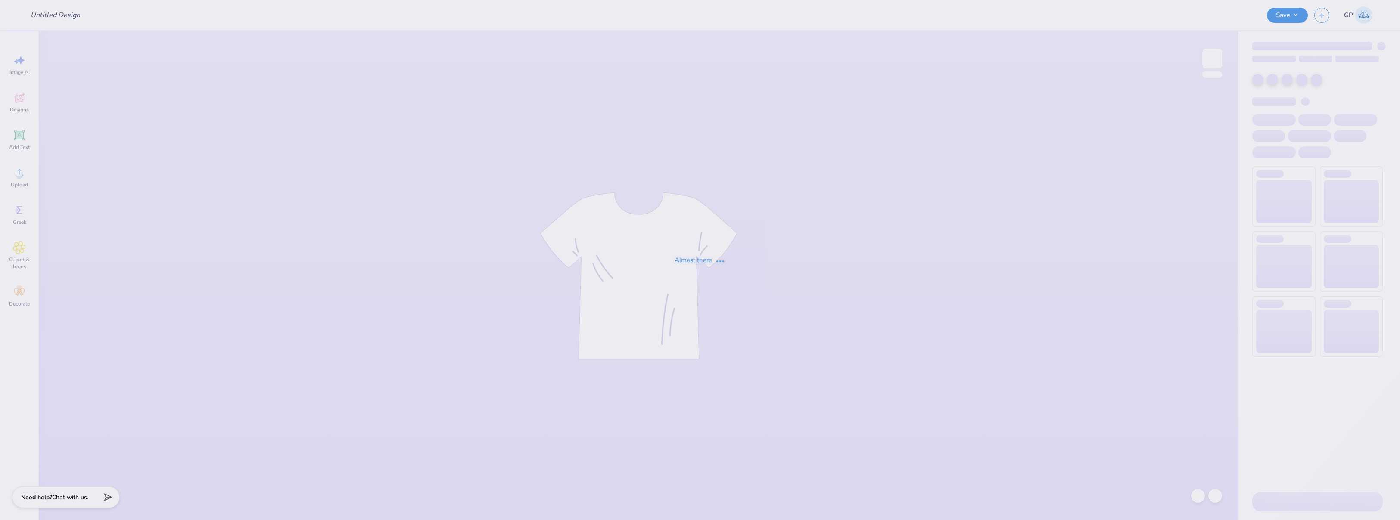
type input "Orchesis Sweatpants"
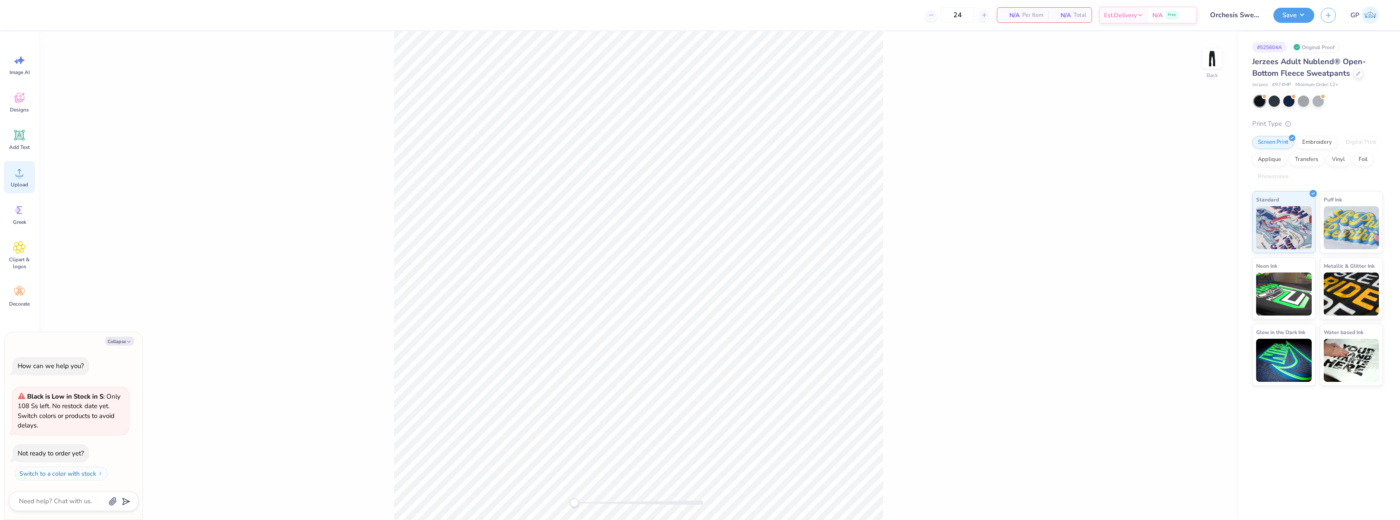
click at [15, 173] on icon at bounding box center [19, 172] width 13 height 13
click at [14, 174] on icon at bounding box center [19, 172] width 13 height 13
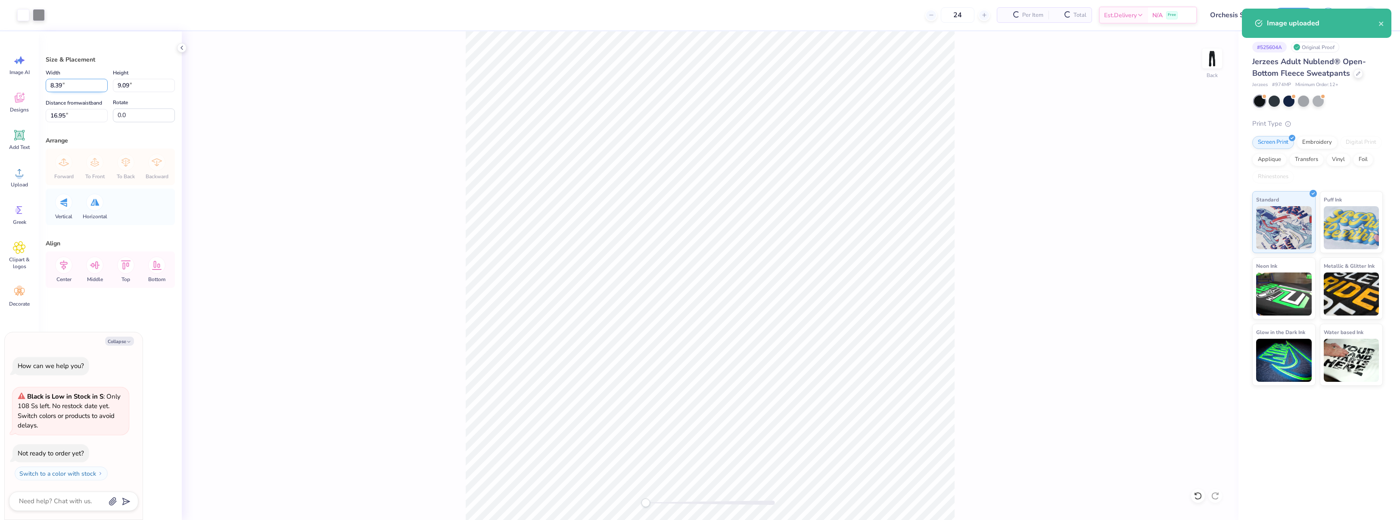
click at [85, 84] on input "8.39" at bounding box center [77, 85] width 62 height 13
type textarea "x"
type input "4"
type textarea "x"
type input "4.00"
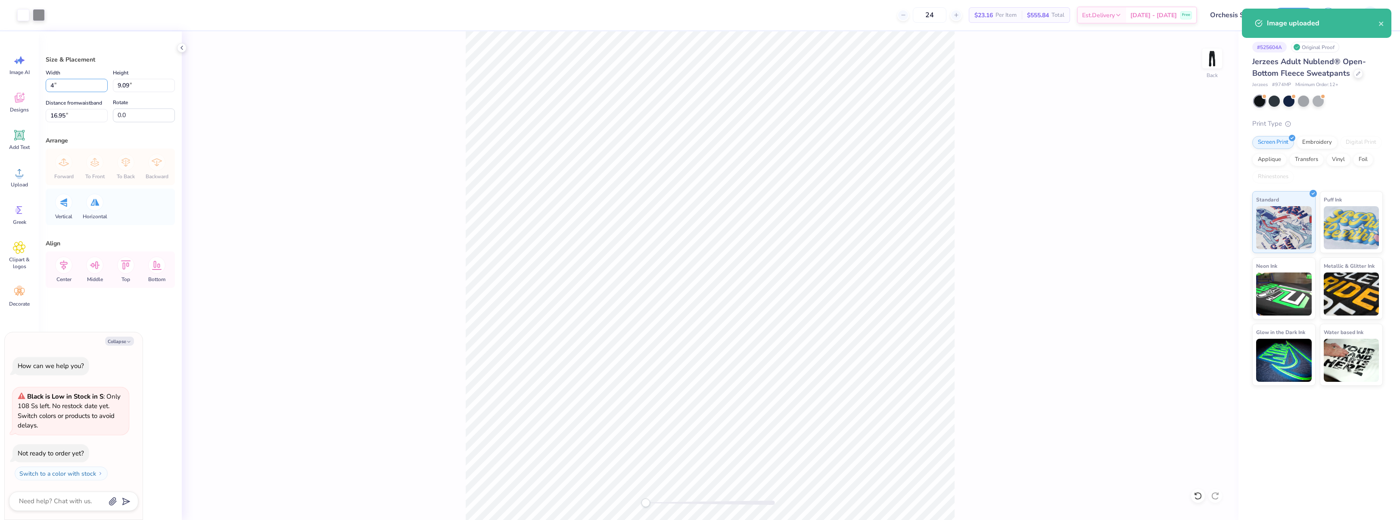
type input "4.34"
type input "19.33"
drag, startPoint x: 81, startPoint y: 117, endPoint x: 35, endPoint y: 118, distance: 45.7
click at [35, 118] on div "Art colors 24 $23.16 Per Item $555.84 Total Est. Delivery [DATE] - [DATE] Free …" at bounding box center [700, 260] width 1400 height 520
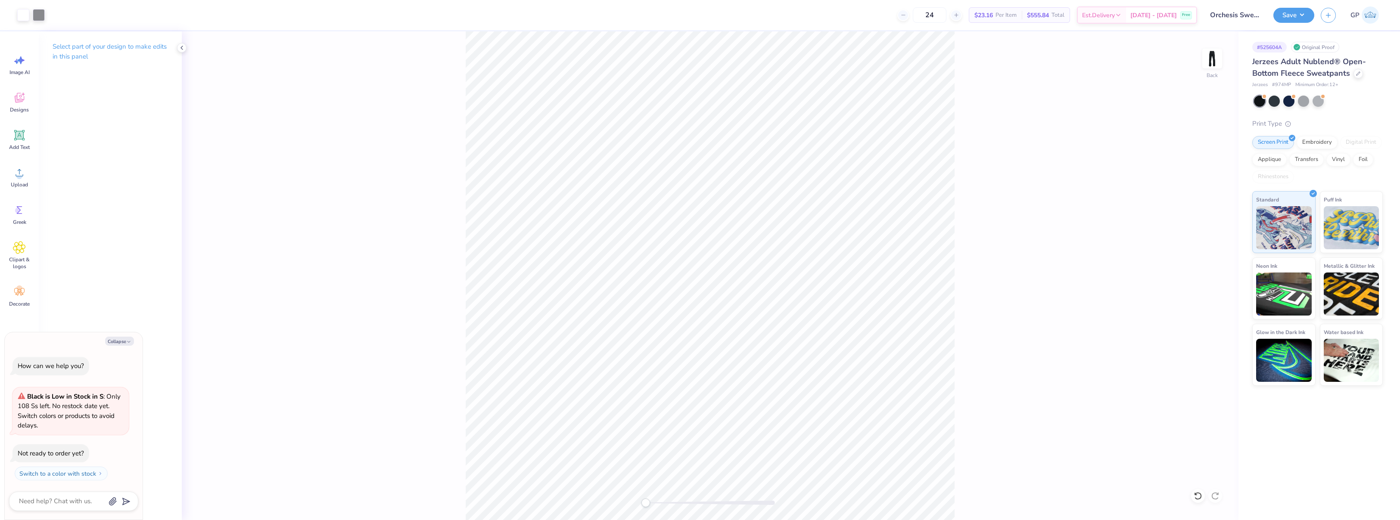
type textarea "x"
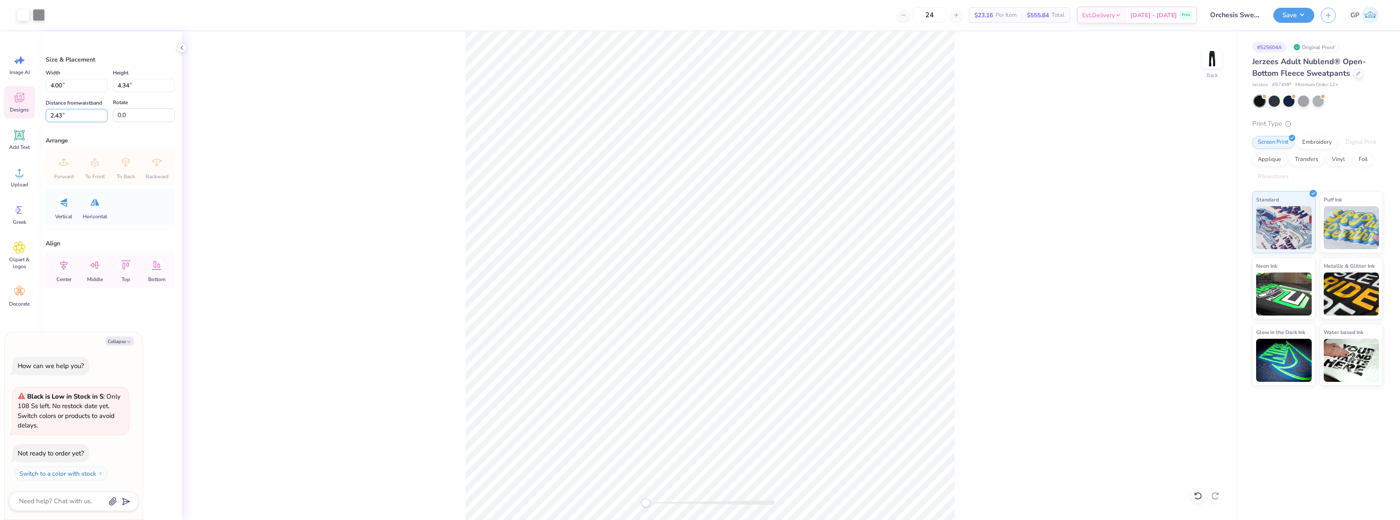
drag, startPoint x: 67, startPoint y: 115, endPoint x: 6, endPoint y: 116, distance: 60.8
click at [6, 116] on div "Art colors 24 $23.16 Per Item $555.84 Total Est. Delivery [DATE] - [DATE] Free …" at bounding box center [700, 260] width 1400 height 520
type input "3"
click at [405, 151] on div "Back" at bounding box center [710, 275] width 1057 height 489
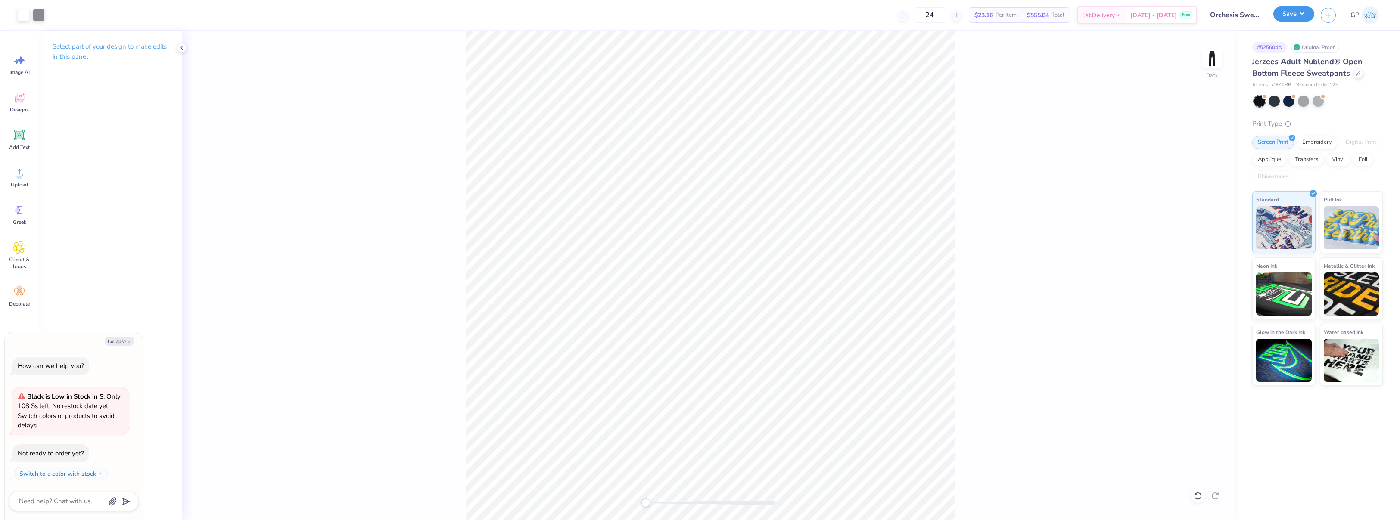
click at [1285, 19] on button "Save" at bounding box center [1294, 13] width 41 height 15
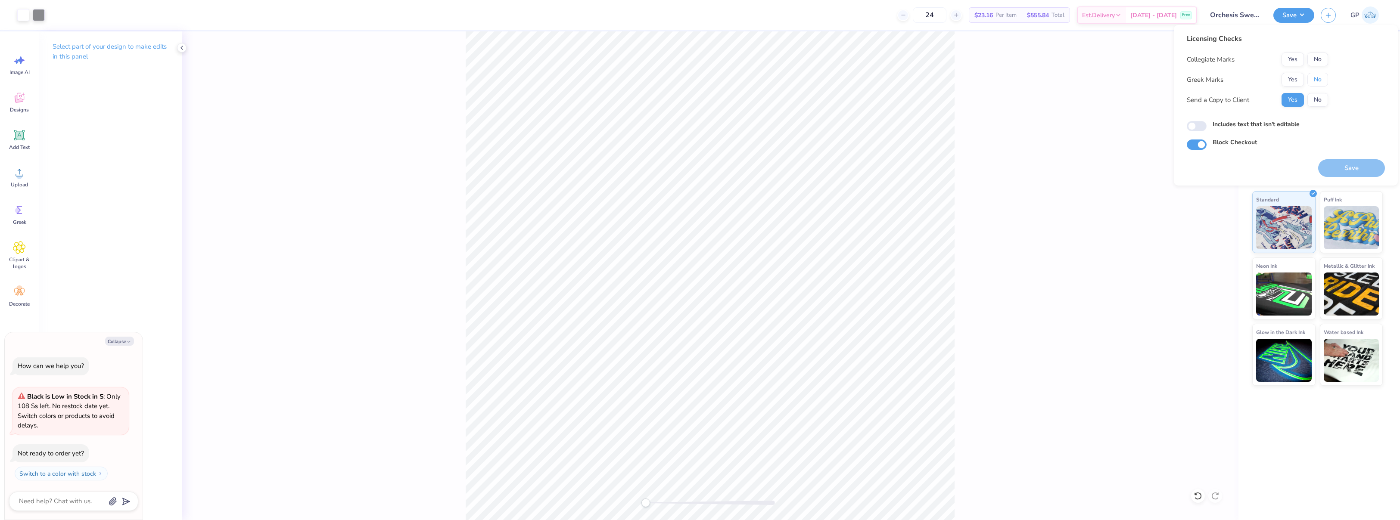
drag, startPoint x: 1317, startPoint y: 78, endPoint x: 1317, endPoint y: 69, distance: 9.1
click at [1317, 78] on button "No" at bounding box center [1318, 80] width 21 height 14
click at [1318, 56] on button "No" at bounding box center [1318, 60] width 21 height 14
click at [1338, 165] on button "Save" at bounding box center [1351, 168] width 67 height 18
type textarea "x"
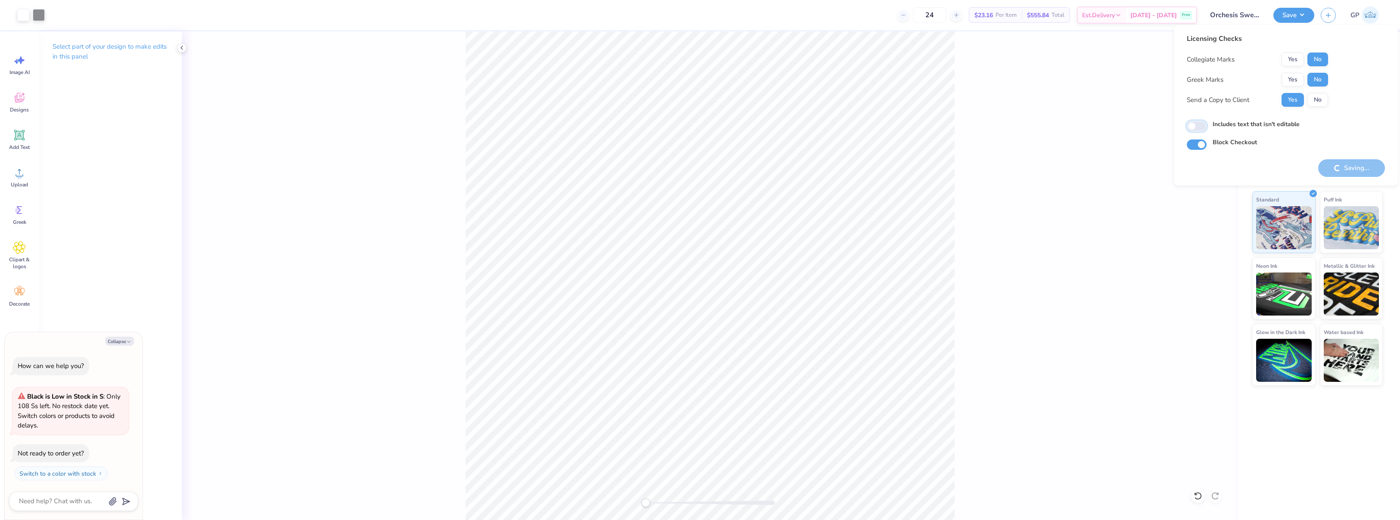
click at [1199, 128] on input "Includes text that isn't editable" at bounding box center [1197, 126] width 20 height 10
checkbox input "true"
type textarea "x"
